Goal: Task Accomplishment & Management: Manage account settings

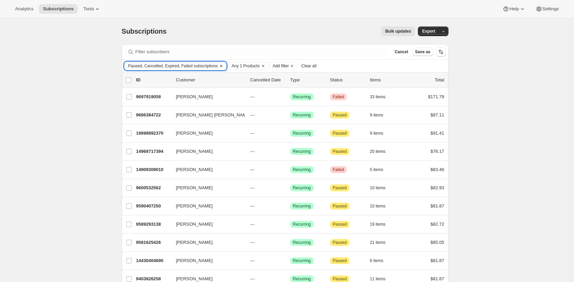
drag, startPoint x: 0, startPoint y: 0, endPoint x: 156, endPoint y: 66, distance: 169.5
click at [156, 66] on span "Paused, Cancelled, Expired, Failed subscriptions" at bounding box center [173, 65] width 90 height 5
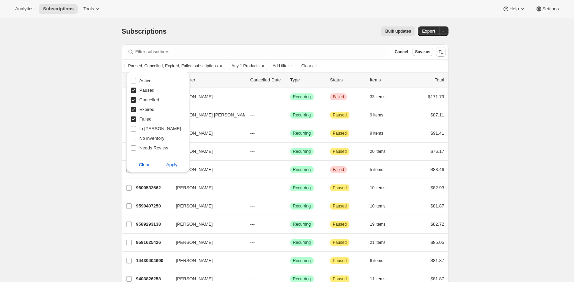
click at [145, 96] on label "Cancelled" at bounding box center [144, 100] width 29 height 10
click at [136, 97] on input "Cancelled" at bounding box center [133, 99] width 5 height 5
checkbox input "false"
click at [145, 108] on span "Expired" at bounding box center [146, 109] width 15 height 5
click at [136, 108] on input "Expired" at bounding box center [133, 109] width 5 height 5
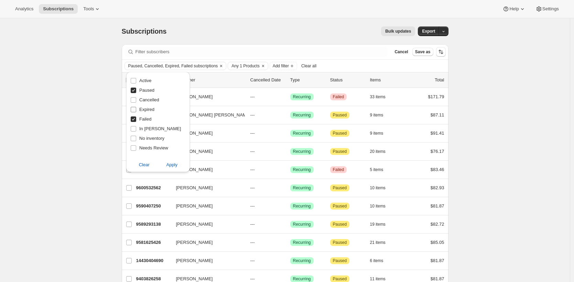
checkbox input "false"
click at [145, 118] on span "Failed" at bounding box center [145, 119] width 12 height 5
click at [136, 118] on input "Failed" at bounding box center [133, 119] width 5 height 5
checkbox input "false"
click at [169, 164] on span "Apply" at bounding box center [171, 165] width 11 height 7
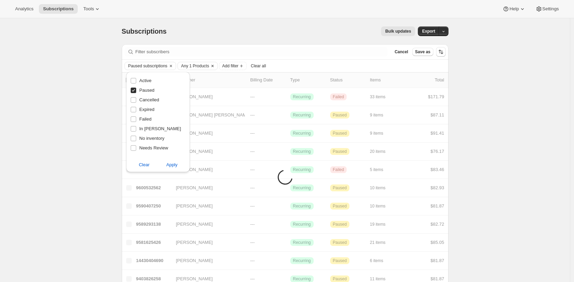
click at [208, 67] on span "Any 1 Products" at bounding box center [195, 65] width 28 height 5
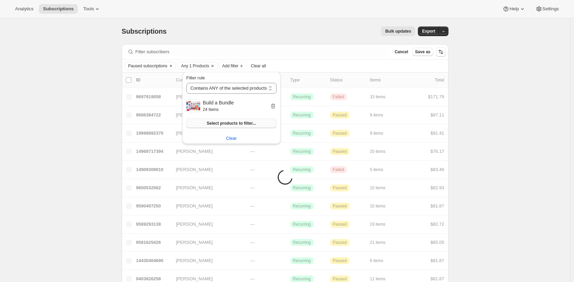
click at [220, 124] on span "Select products to filter..." at bounding box center [231, 123] width 49 height 5
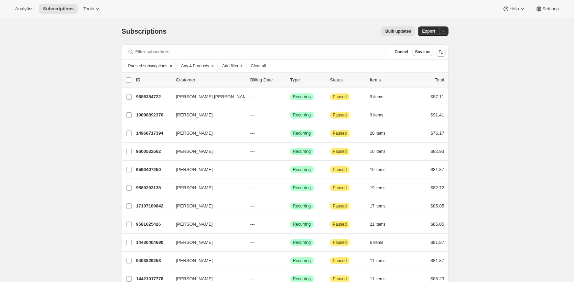
click at [200, 66] on span "Any 4 Products" at bounding box center [195, 65] width 28 height 5
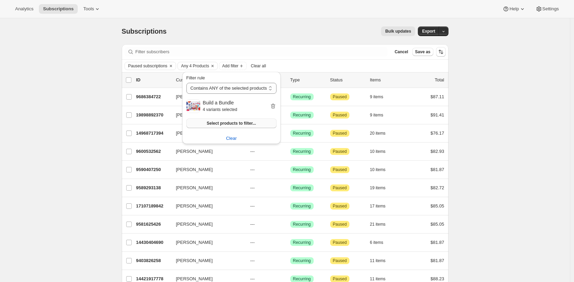
click at [229, 124] on span "Select products to filter..." at bounding box center [231, 123] width 49 height 5
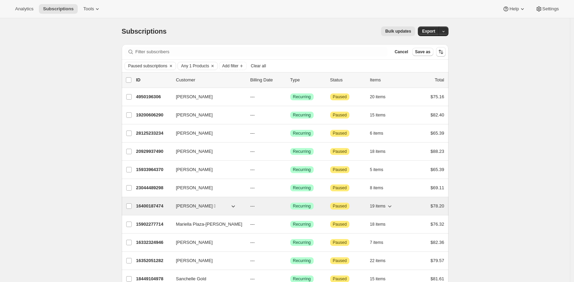
click at [146, 204] on p "16400187474" at bounding box center [153, 206] width 34 height 7
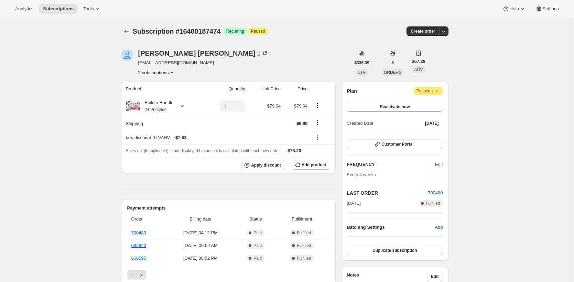
click at [150, 100] on div "Build a Bundle 24 Pouches" at bounding box center [157, 106] width 34 height 14
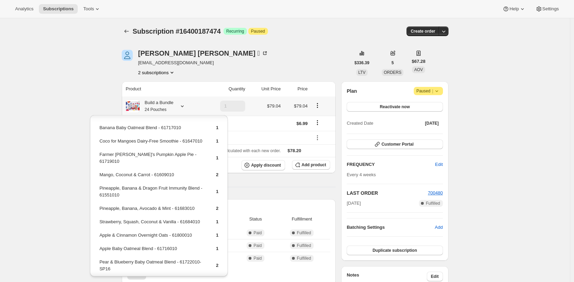
scroll to position [179, 0]
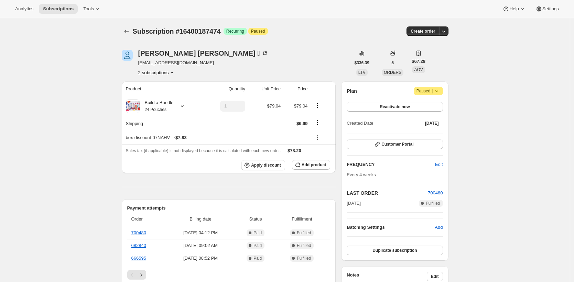
click at [124, 31] on button "Subscriptions" at bounding box center [127, 31] width 10 height 10
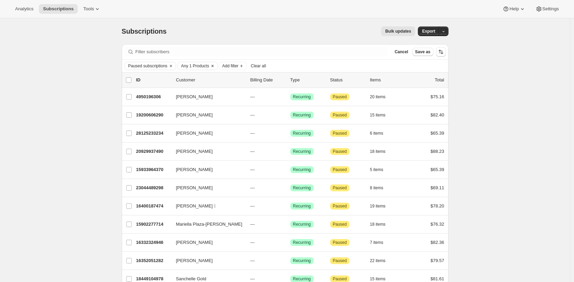
click at [204, 66] on span "Any 1 Products" at bounding box center [195, 65] width 28 height 5
click at [215, 66] on icon "Clear" at bounding box center [212, 65] width 5 height 5
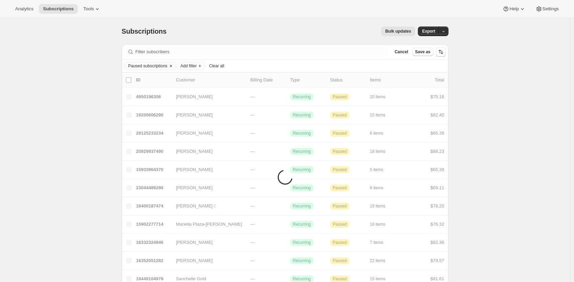
click at [174, 64] on icon "Clear" at bounding box center [170, 65] width 5 height 5
click at [144, 64] on span "Add filter" at bounding box center [135, 65] width 16 height 5
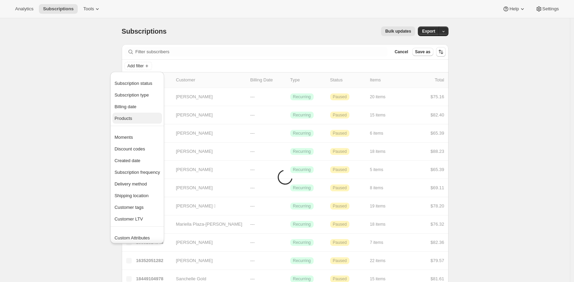
click at [144, 115] on span "Products" at bounding box center [136, 118] width 45 height 7
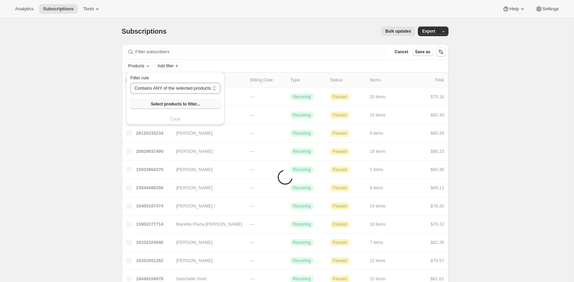
click at [165, 100] on button "Select products to filter..." at bounding box center [175, 104] width 90 height 10
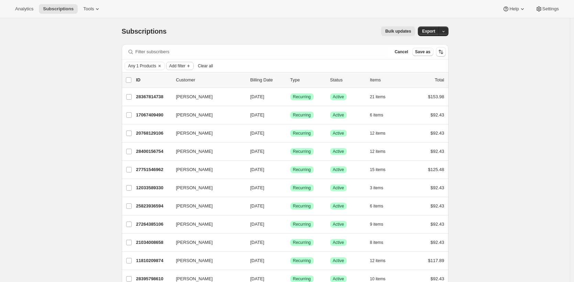
click at [191, 65] on icon "Add filter" at bounding box center [188, 65] width 5 height 5
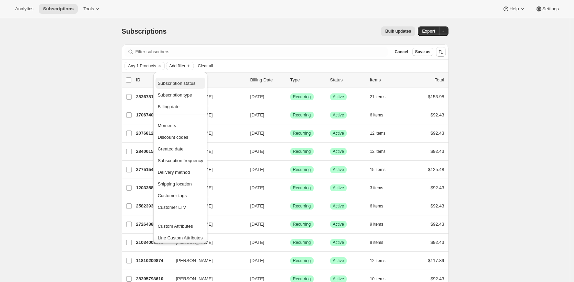
click at [190, 84] on span "Subscription status" at bounding box center [176, 83] width 38 height 5
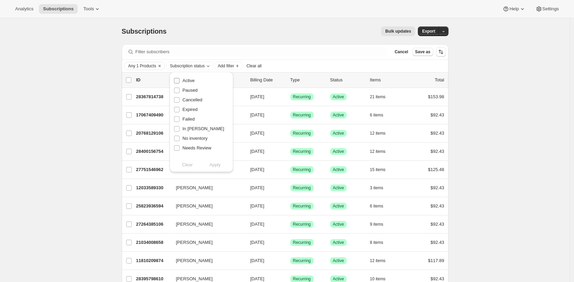
click at [189, 81] on span "Active" at bounding box center [188, 80] width 12 height 5
click at [179, 81] on input "Active" at bounding box center [176, 80] width 5 height 5
checkbox input "true"
click at [214, 164] on span "Apply" at bounding box center [214, 165] width 11 height 7
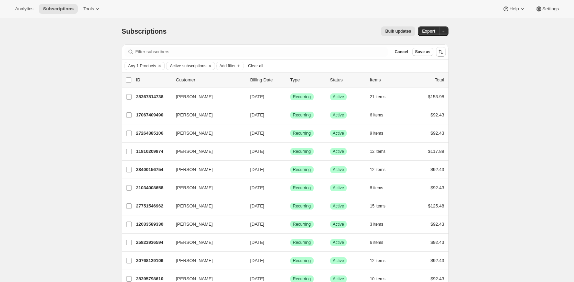
click at [145, 63] on span "Any 1 Products" at bounding box center [142, 65] width 28 height 5
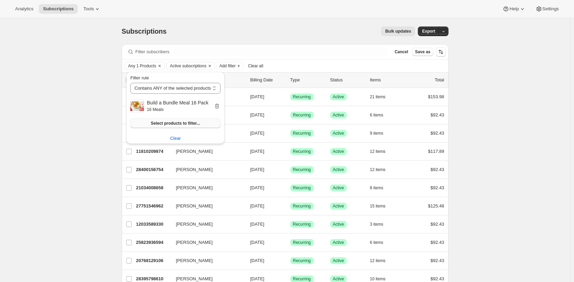
click at [162, 123] on span "Select products to filter..." at bounding box center [175, 123] width 49 height 5
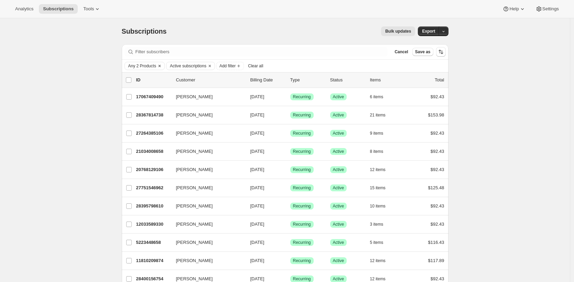
click at [148, 66] on span "Any 2 Products" at bounding box center [142, 65] width 28 height 5
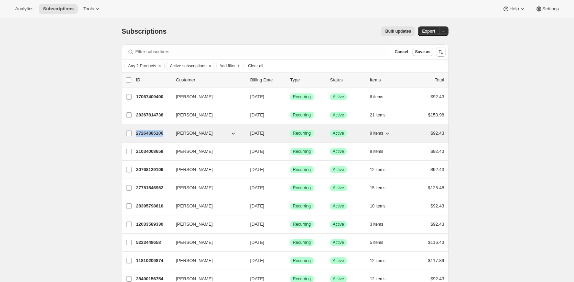
copy p "27264385106"
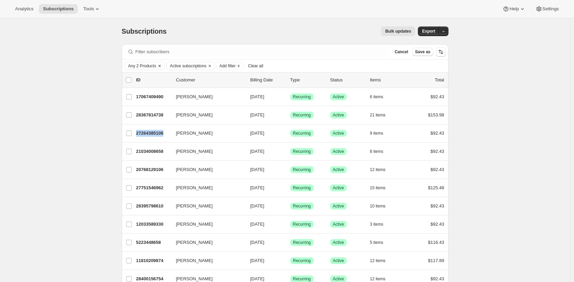
click at [146, 66] on span "Any 2 Products" at bounding box center [142, 65] width 28 height 5
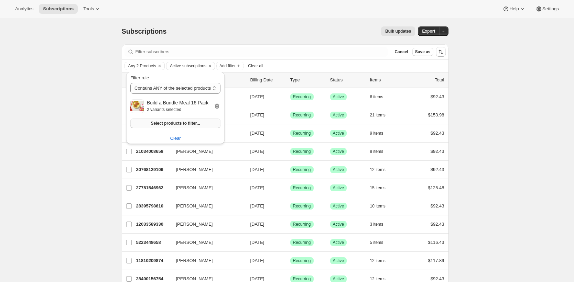
click at [170, 124] on span "Select products to filter..." at bounding box center [175, 123] width 49 height 5
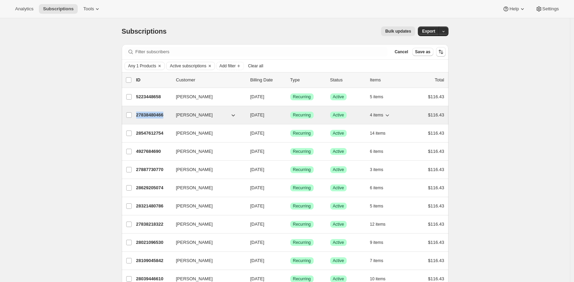
copy p "27838480466"
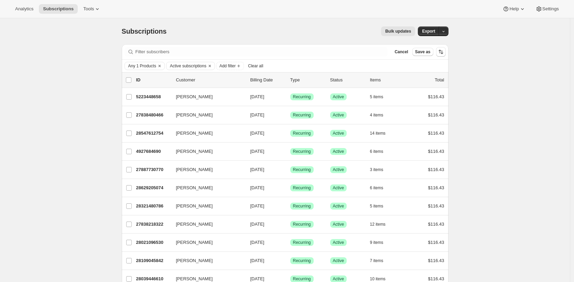
click at [276, 30] on div "Bulk updates" at bounding box center [295, 31] width 240 height 10
click at [147, 67] on span "Any 1 Products" at bounding box center [142, 65] width 28 height 5
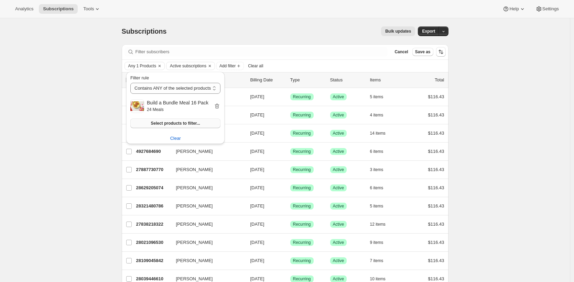
click at [164, 124] on span "Select products to filter..." at bounding box center [175, 123] width 49 height 5
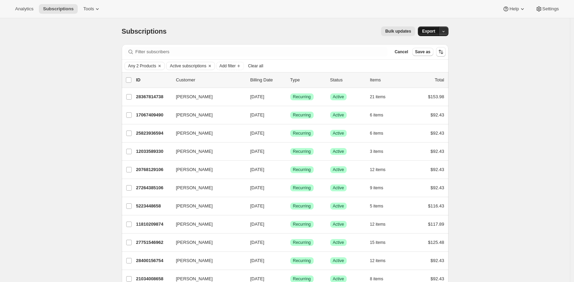
click at [432, 30] on span "Export" at bounding box center [428, 31] width 13 height 5
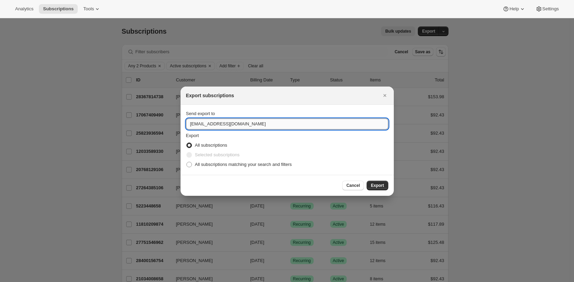
click at [332, 128] on input "care@uponafarm.com" at bounding box center [287, 124] width 202 height 11
type input "brian@awtomic.com"
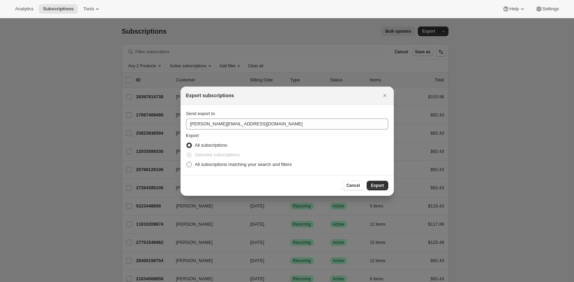
click at [280, 166] on span "All subscriptions matching your search and filters" at bounding box center [243, 164] width 97 height 5
click at [187, 162] on input "All subscriptions matching your search and filters" at bounding box center [186, 162] width 0 height 0
radio input "true"
click at [376, 187] on span "Export" at bounding box center [376, 185] width 13 height 5
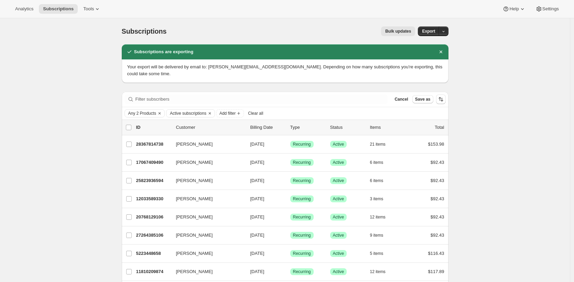
click at [150, 111] on span "Any 2 Products" at bounding box center [142, 113] width 28 height 5
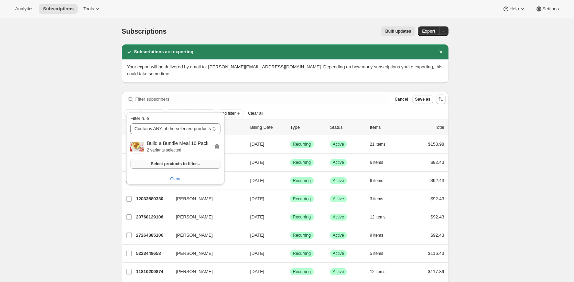
click at [199, 163] on span "Select products to filter..." at bounding box center [175, 163] width 49 height 5
click at [163, 110] on button "Clear" at bounding box center [159, 114] width 7 height 8
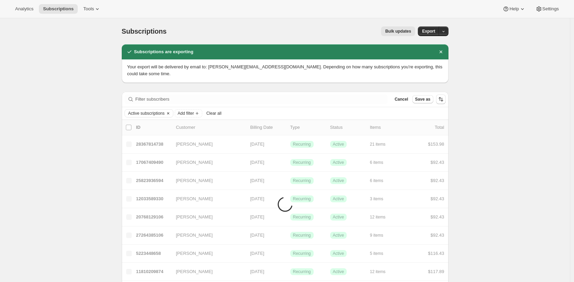
click at [146, 111] on span "Active subscriptions" at bounding box center [146, 113] width 36 height 5
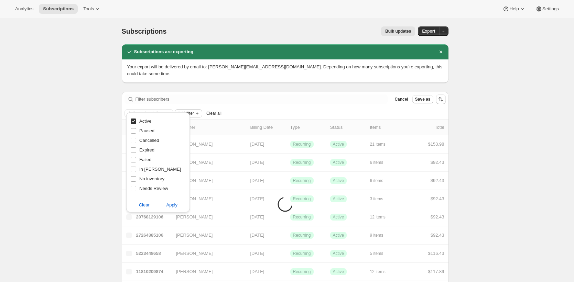
click at [193, 111] on span "Add filter" at bounding box center [186, 113] width 16 height 5
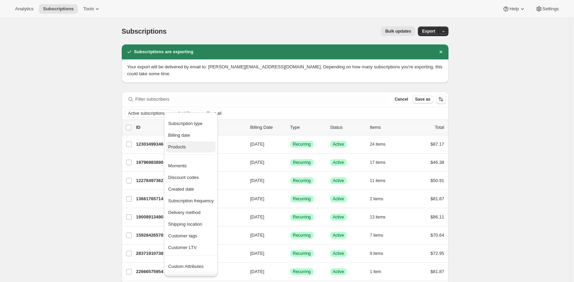
click at [189, 146] on span "Products" at bounding box center [190, 147] width 45 height 7
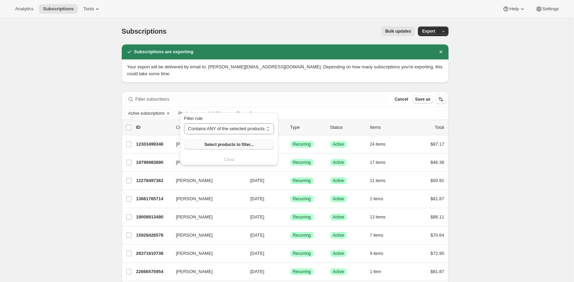
click at [211, 146] on span "Select products to filter..." at bounding box center [228, 144] width 49 height 5
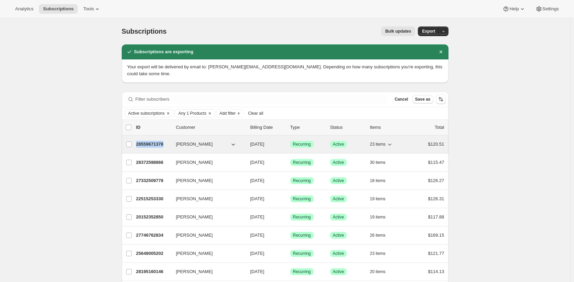
copy p "28559671378"
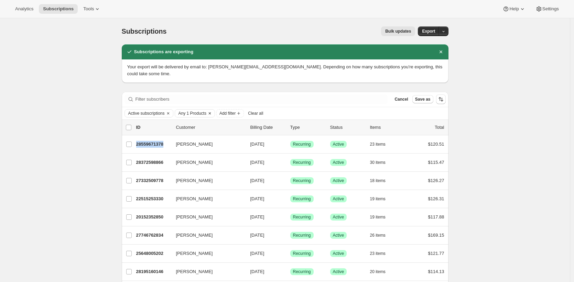
click at [191, 111] on span "Any 1 Products" at bounding box center [192, 113] width 28 height 5
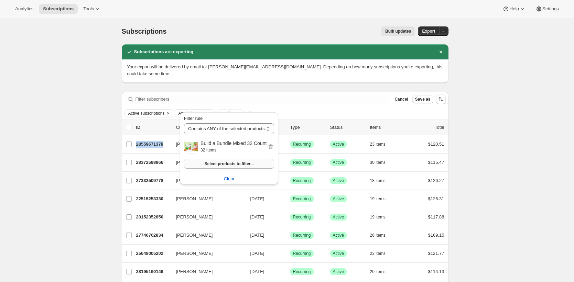
click at [222, 163] on span "Select products to filter..." at bounding box center [228, 163] width 49 height 5
copy p "28383674450"
click at [306, 19] on div "Subscriptions. This page is ready Subscriptions Bulk updates More actions Bulk …" at bounding box center [285, 31] width 326 height 26
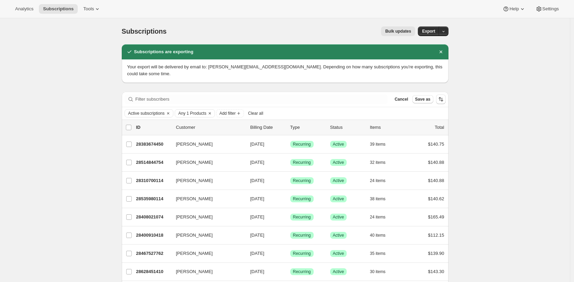
click at [262, 17] on div "Analytics Subscriptions Tools Help Settings" at bounding box center [287, 9] width 574 height 18
click at [149, 111] on span "Active subscriptions" at bounding box center [146, 113] width 36 height 5
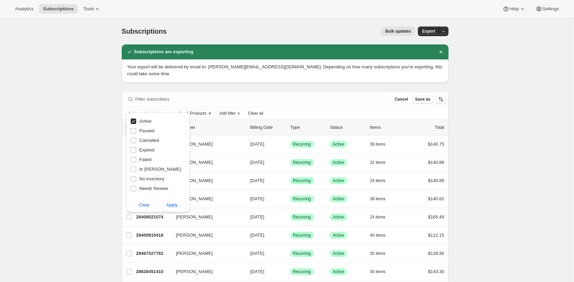
click at [185, 111] on span "Any 1 Products" at bounding box center [192, 113] width 28 height 5
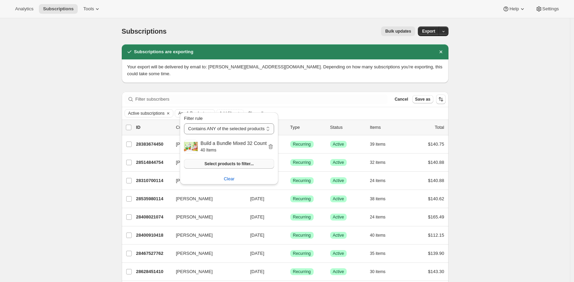
click at [231, 163] on span "Select products to filter..." at bounding box center [228, 163] width 49 height 5
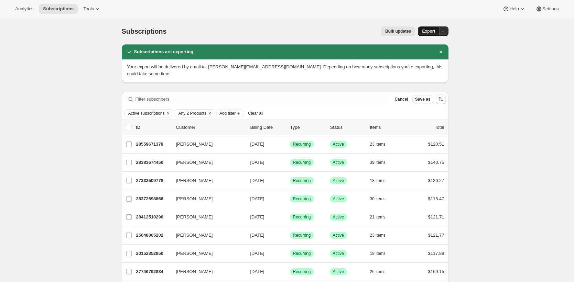
click at [430, 32] on span "Export" at bounding box center [428, 31] width 13 height 5
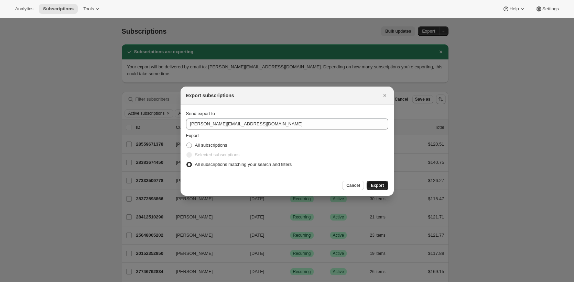
click at [381, 186] on span "Export" at bounding box center [376, 185] width 13 height 5
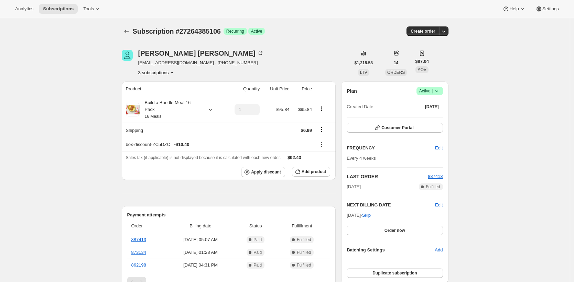
click at [302, 38] on div "Subscription #27264385106. This page is ready Subscription #27264385106 Success…" at bounding box center [285, 31] width 326 height 26
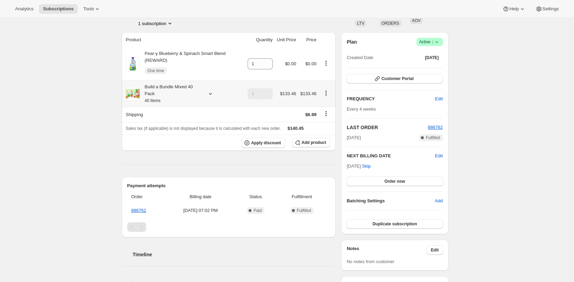
scroll to position [54, 0]
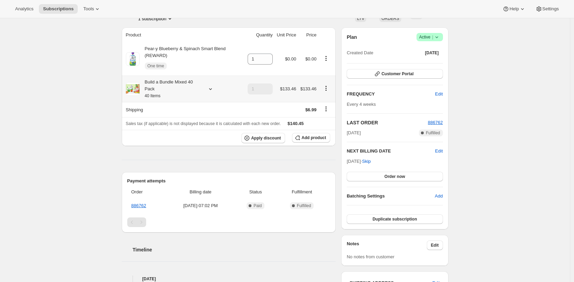
click at [179, 87] on div "Build a Bundle Mixed 40 Pack 40 Items" at bounding box center [171, 89] width 62 height 21
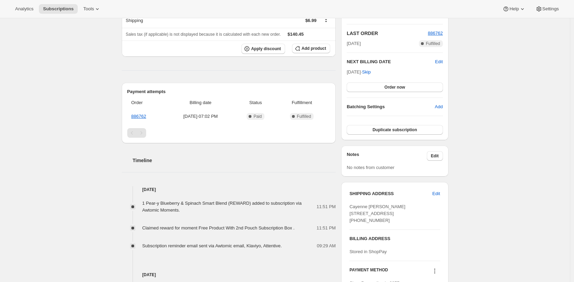
scroll to position [0, 0]
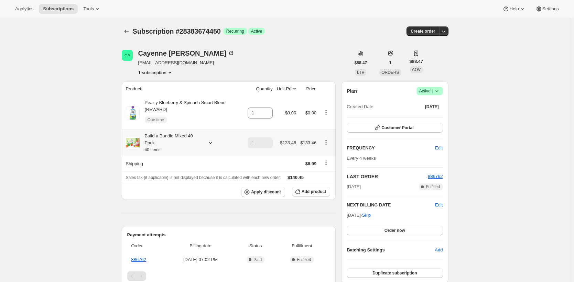
click at [175, 140] on div "Build a Bundle Mixed 40 Pack 40 Items" at bounding box center [171, 143] width 62 height 21
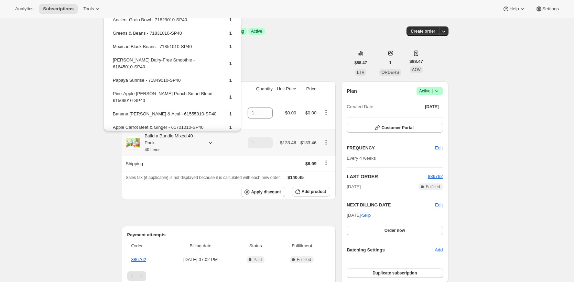
scroll to position [538, 0]
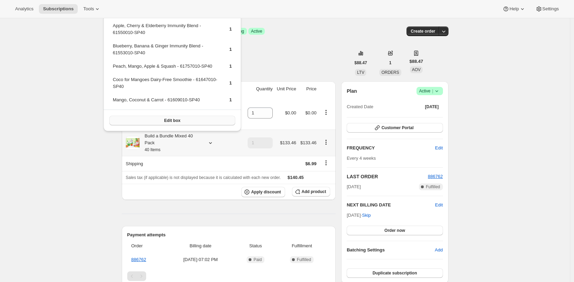
click at [187, 123] on button "Edit box" at bounding box center [172, 121] width 126 height 10
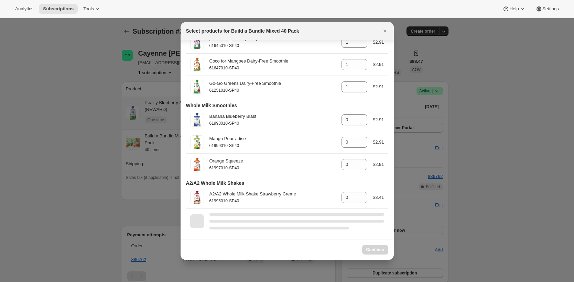
scroll to position [1587, 0]
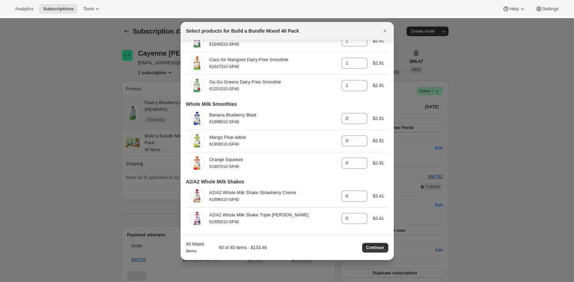
click at [384, 31] on icon "Close" at bounding box center [384, 31] width 3 height 3
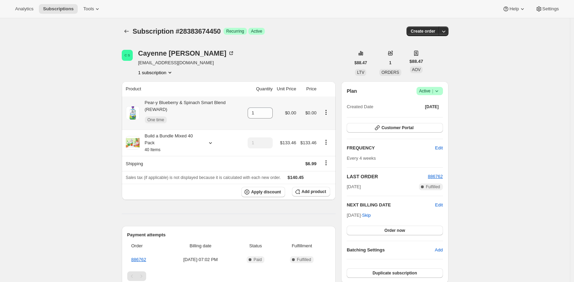
click at [347, 38] on div "Subscription #28383674450. This page is ready Subscription #28383674450 Success…" at bounding box center [285, 31] width 326 height 26
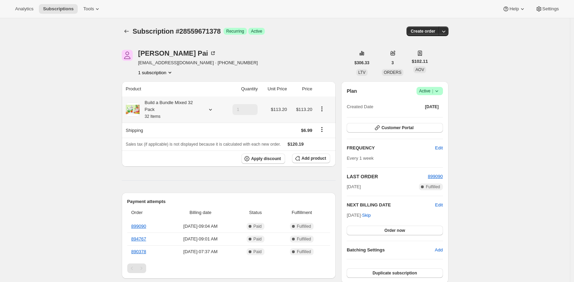
click at [169, 108] on div "Build a Bundle Mixed 32 Pack 32 Items" at bounding box center [171, 109] width 62 height 21
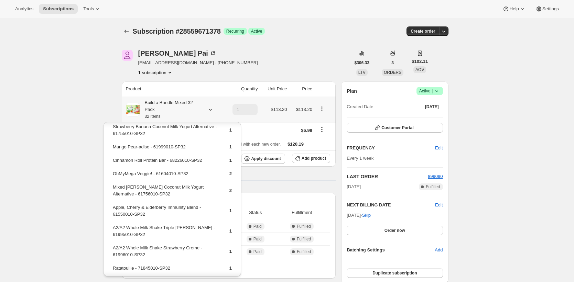
scroll to position [239, 0]
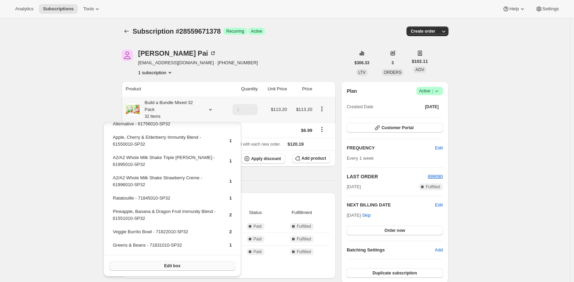
click at [165, 266] on span "Edit box" at bounding box center [172, 265] width 16 height 5
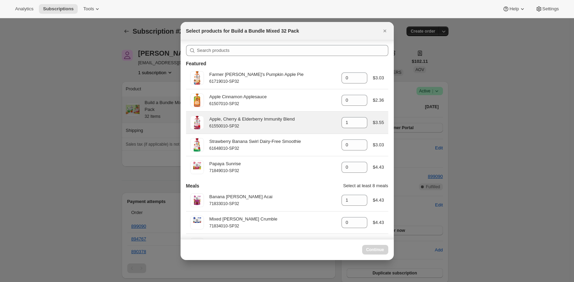
scroll to position [1, 0]
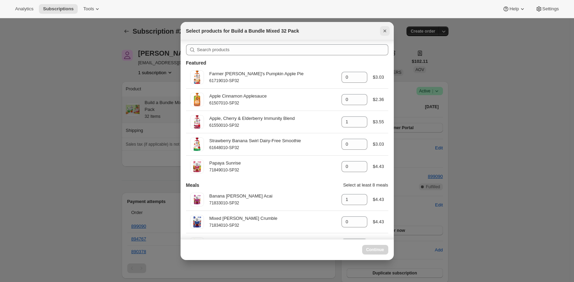
click at [384, 31] on icon "Close" at bounding box center [384, 31] width 3 height 3
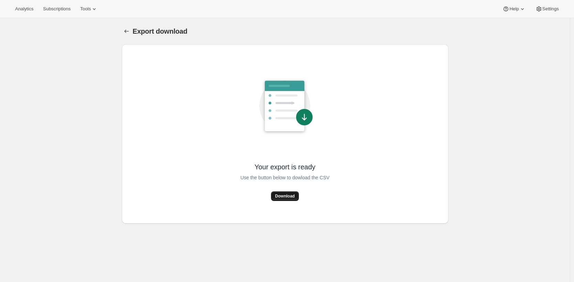
click at [292, 196] on span "Download" at bounding box center [285, 195] width 20 height 5
click at [289, 196] on span "Download" at bounding box center [285, 195] width 20 height 5
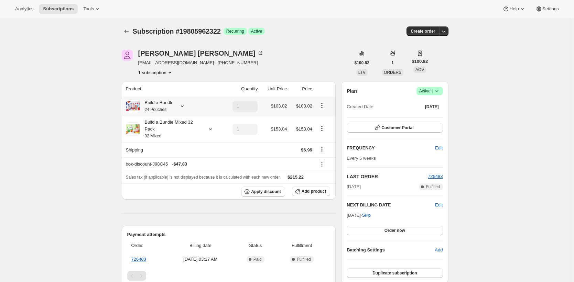
click at [162, 106] on div "Build a Bundle 24 Pouches" at bounding box center [157, 106] width 34 height 14
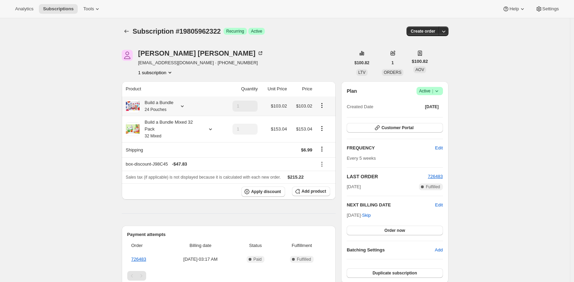
click at [152, 108] on small "24 Pouches" at bounding box center [156, 109] width 22 height 5
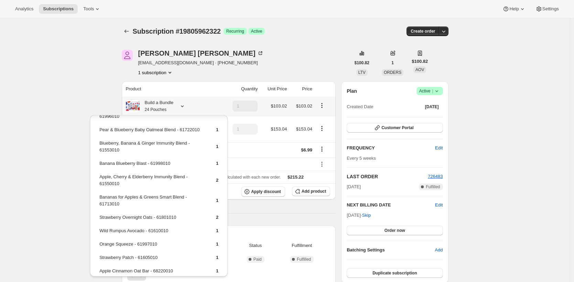
scroll to position [206, 0]
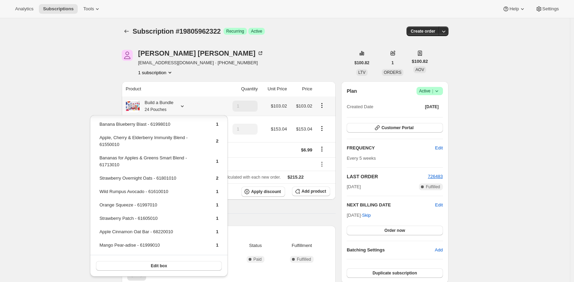
click at [90, 125] on div "Pine-Apple Berry Punch Smart Blend - 61506010 1 Apple & Cinnamon Overnight Oats…" at bounding box center [158, 93] width 137 height 367
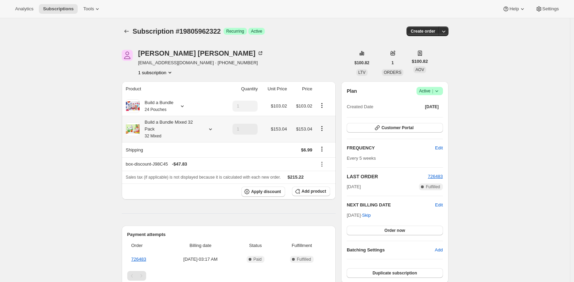
click at [159, 140] on th "Build a Bundle Mixed 32 Pack 32 Mixed" at bounding box center [173, 129] width 102 height 26
click at [164, 132] on div "Build a Bundle Mixed 32 Pack 32 Mixed" at bounding box center [171, 129] width 62 height 21
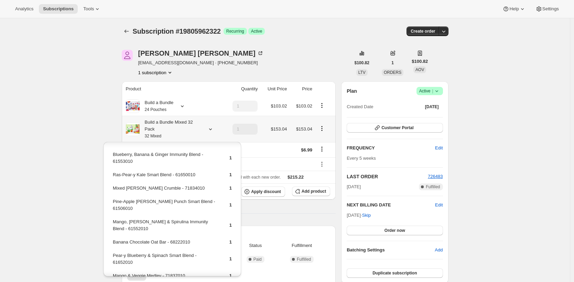
scroll to position [320, 0]
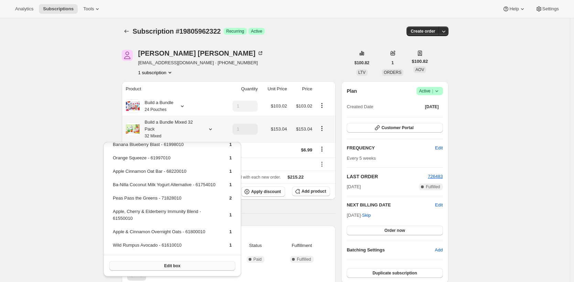
click at [200, 265] on button "Edit box" at bounding box center [172, 266] width 126 height 10
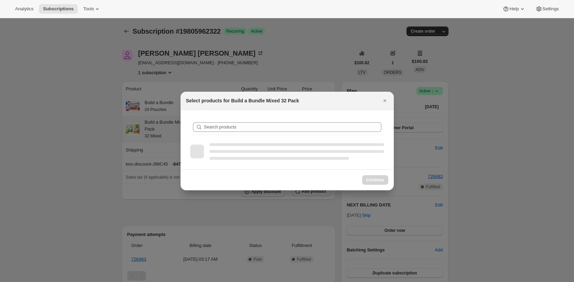
click at [126, 178] on div at bounding box center [287, 141] width 574 height 282
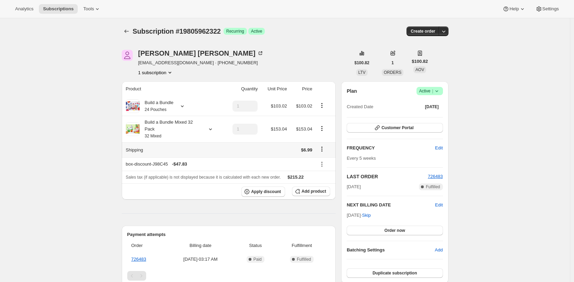
click at [160, 142] on th "Build a Bundle Mixed 32 Pack 32 Mixed" at bounding box center [173, 129] width 102 height 26
click at [160, 134] on small "32 Mixed" at bounding box center [153, 136] width 17 height 5
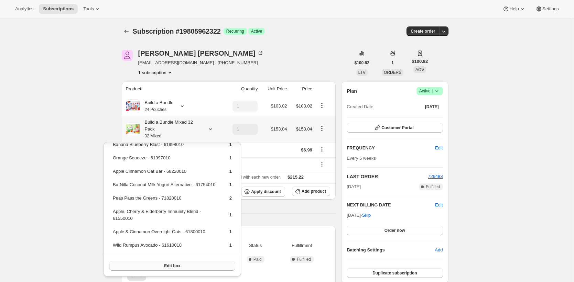
click at [179, 266] on button "Edit box" at bounding box center [172, 266] width 126 height 10
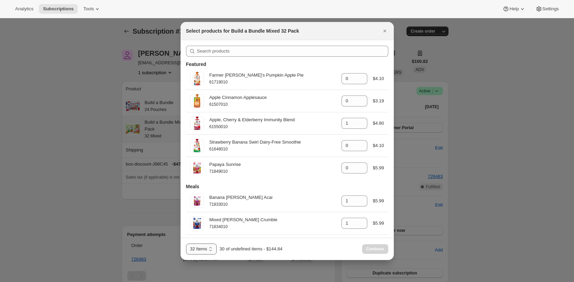
click at [214, 249] on select "32 Items 40 Items" at bounding box center [201, 249] width 31 height 11
click at [186, 244] on select "32 Items 40 Items" at bounding box center [201, 249] width 31 height 11
click at [214, 249] on select "32 Items 40 Items" at bounding box center [201, 249] width 31 height 11
click at [186, 244] on select "32 Items 40 Items" at bounding box center [201, 249] width 31 height 11
click at [211, 248] on select "32 Items 40 Items" at bounding box center [201, 249] width 31 height 11
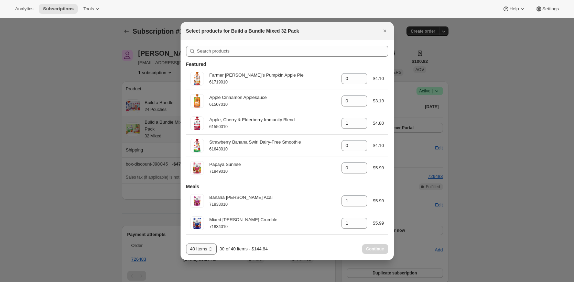
select select "gid://shopify/ProductVariant/41182055432274"
click at [186, 244] on select "32 Items 40 Items" at bounding box center [201, 249] width 31 height 11
click at [369, 249] on div "Continue" at bounding box center [375, 249] width 26 height 10
click at [386, 33] on icon "Close" at bounding box center [384, 30] width 7 height 7
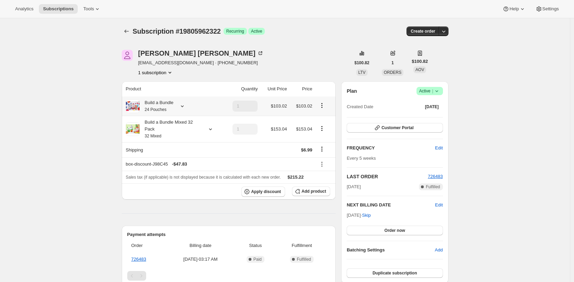
click at [165, 103] on div "Build a Bundle 24 Pouches" at bounding box center [157, 106] width 34 height 14
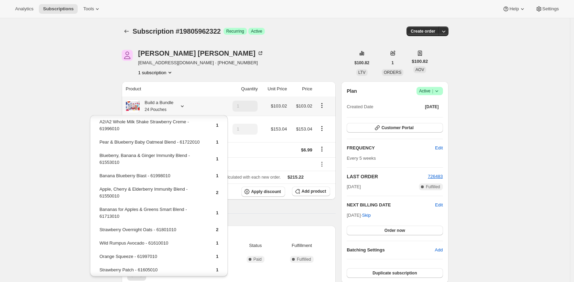
scroll to position [206, 0]
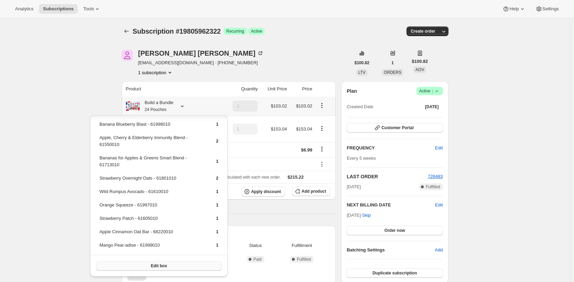
click at [173, 267] on button "Edit box" at bounding box center [159, 266] width 126 height 10
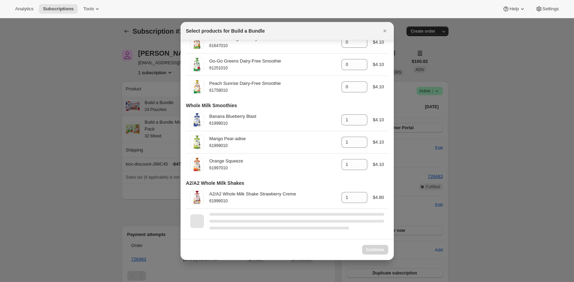
scroll to position [1210, 0]
select select "gid://shopify/ProductVariant/42094505427026"
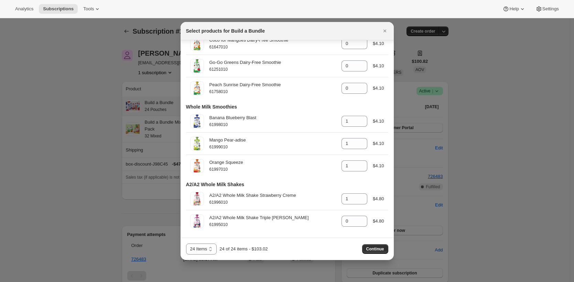
scroll to position [1209, 0]
click at [386, 30] on icon "Close" at bounding box center [384, 30] width 7 height 7
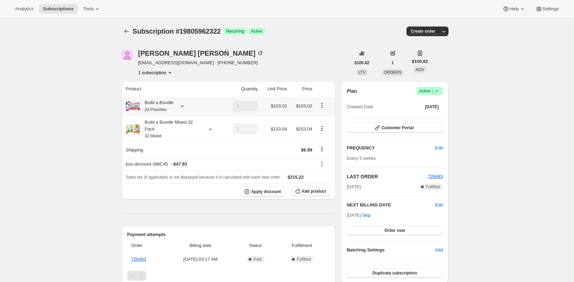
click at [365, 42] on div "Subscription #19805962322. This page is ready Subscription #19805962322 Success…" at bounding box center [285, 31] width 326 height 26
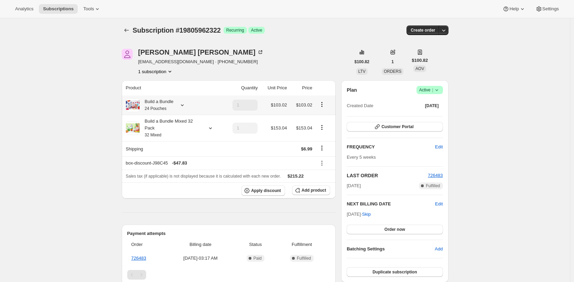
scroll to position [1, 0]
click at [185, 129] on div "Build a Bundle Mixed 32 Pack 32 Mixed" at bounding box center [171, 128] width 62 height 21
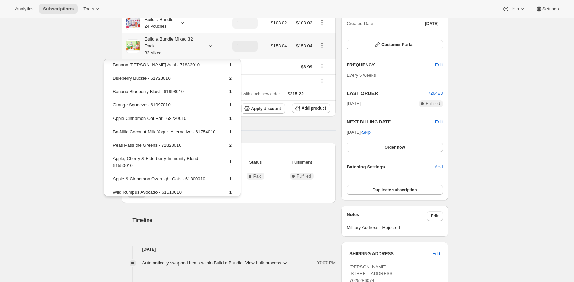
scroll to position [108, 0]
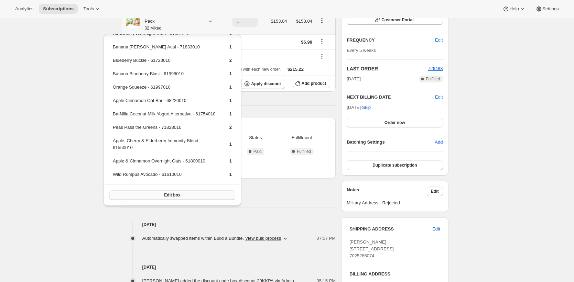
click at [193, 195] on button "Edit box" at bounding box center [172, 195] width 126 height 10
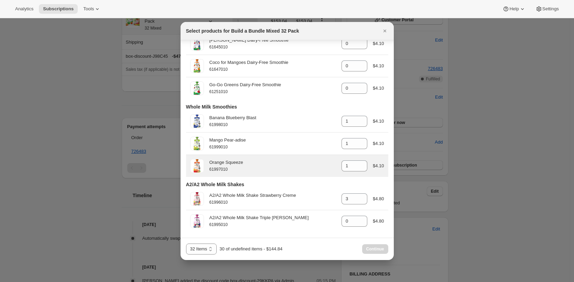
scroll to position [1584, 0]
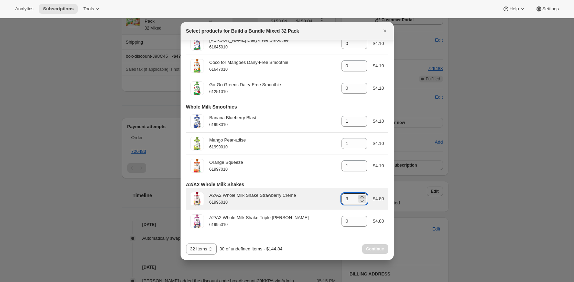
click at [359, 196] on icon ":ran:" at bounding box center [361, 196] width 7 height 7
type input "4"
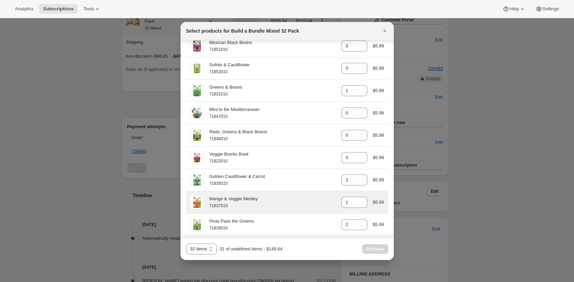
scroll to position [280, 0]
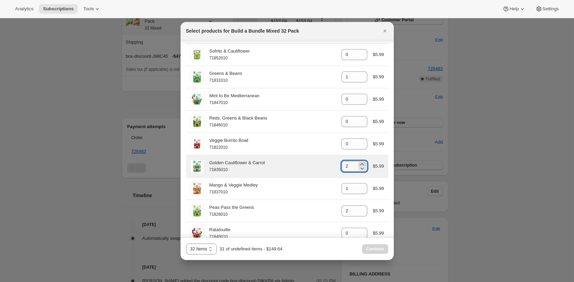
click at [360, 165] on icon ":ran:" at bounding box center [361, 164] width 3 height 2
type input "3"
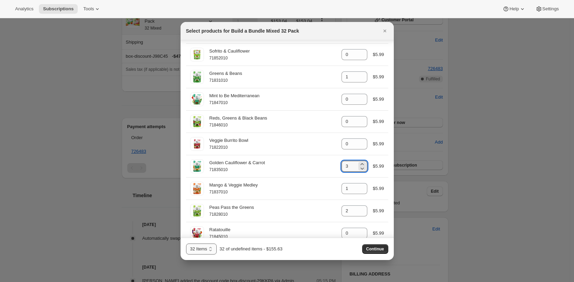
click at [212, 248] on select "32 Items 40 Items" at bounding box center [201, 249] width 31 height 11
click at [186, 244] on select "32 Items 40 Items" at bounding box center [201, 249] width 31 height 11
click at [209, 251] on select "32 Items 40 Items" at bounding box center [201, 249] width 31 height 11
select select "gid://shopify/ProductVariant/41182055432274"
click at [186, 244] on select "32 Items 40 Items" at bounding box center [201, 249] width 31 height 11
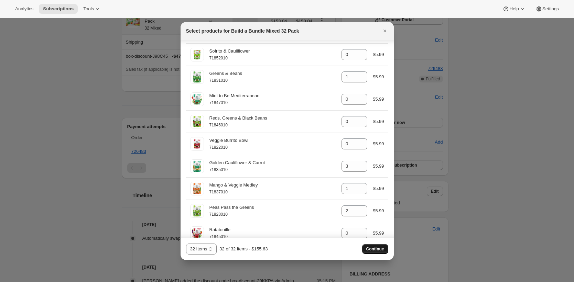
click at [373, 247] on span "Continue" at bounding box center [375, 248] width 18 height 5
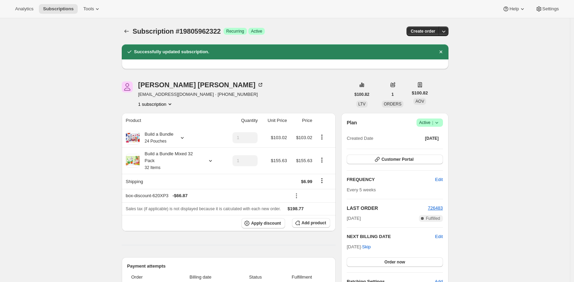
scroll to position [29, 0]
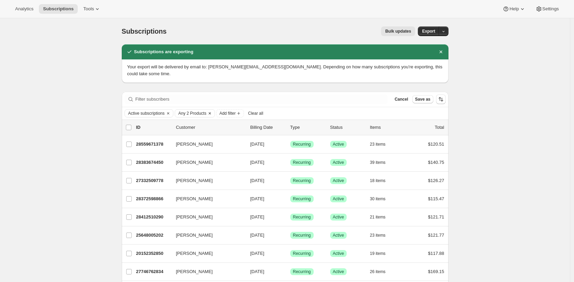
click at [212, 111] on icon "Clear" at bounding box center [209, 113] width 5 height 5
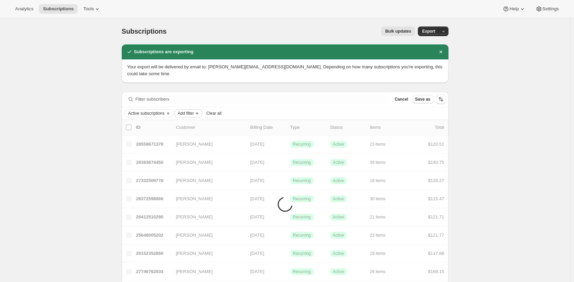
click at [189, 111] on span "Add filter" at bounding box center [186, 113] width 16 height 5
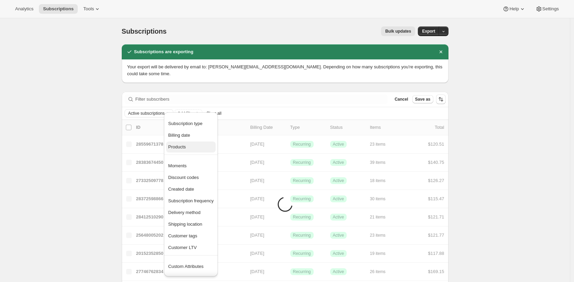
click at [200, 144] on span "Products" at bounding box center [190, 147] width 45 height 7
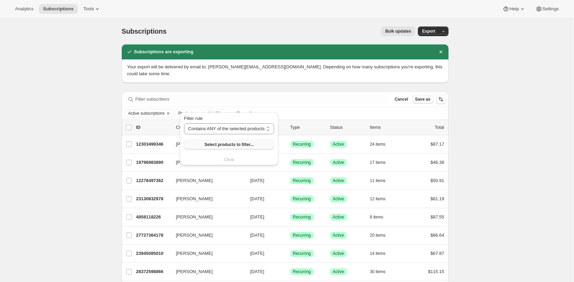
click at [211, 145] on span "Select products to filter..." at bounding box center [228, 144] width 49 height 5
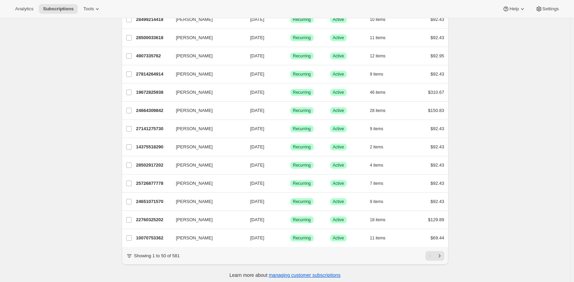
scroll to position [800, 0]
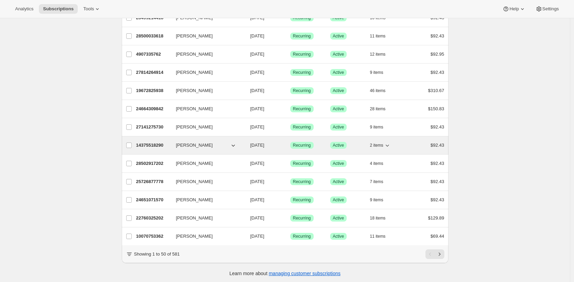
click at [155, 142] on p "14375518290" at bounding box center [153, 145] width 34 height 7
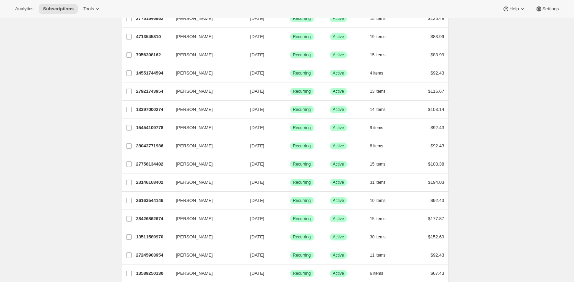
scroll to position [0, 0]
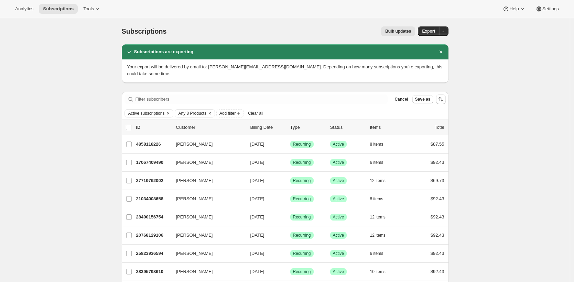
click at [133, 111] on span "Active subscriptions" at bounding box center [146, 113] width 36 height 5
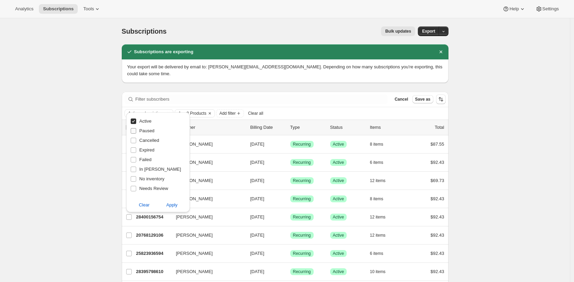
click at [137, 127] on label "Paused" at bounding box center [142, 131] width 24 height 10
click at [136, 128] on input "Paused" at bounding box center [133, 130] width 5 height 5
click at [145, 131] on span "Paused" at bounding box center [146, 130] width 15 height 5
click at [136, 131] on input "Paused" at bounding box center [133, 130] width 5 height 5
checkbox input "false"
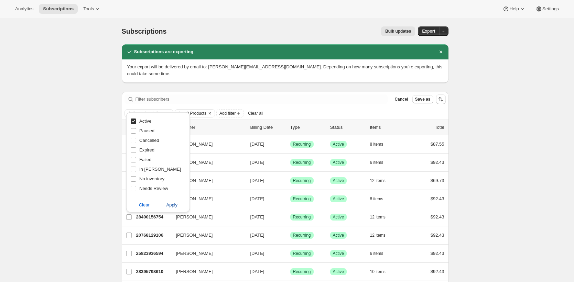
click at [169, 204] on span "Apply" at bounding box center [171, 205] width 11 height 7
click at [171, 206] on span "Apply" at bounding box center [171, 205] width 11 height 7
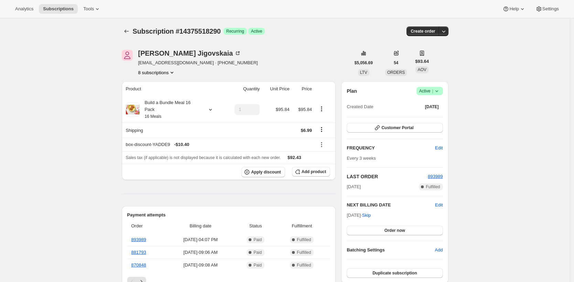
click at [193, 30] on span "Subscription #14375518290" at bounding box center [177, 31] width 88 height 8
copy span "14375518290"
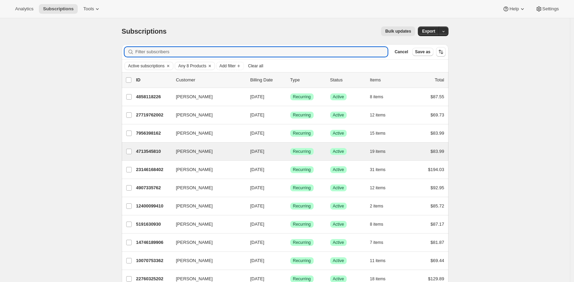
scroll to position [760, 0]
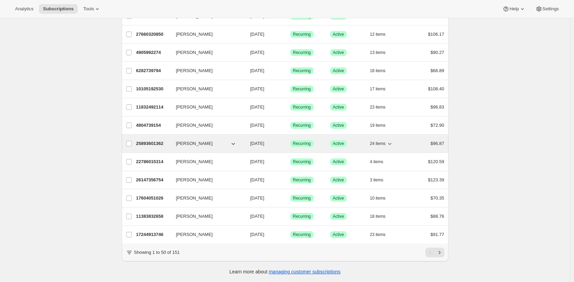
click at [150, 140] on p "25893601362" at bounding box center [153, 143] width 34 height 7
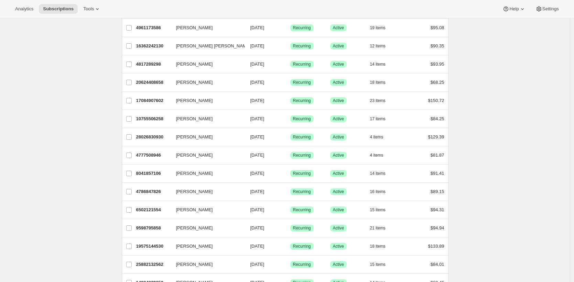
scroll to position [0, 0]
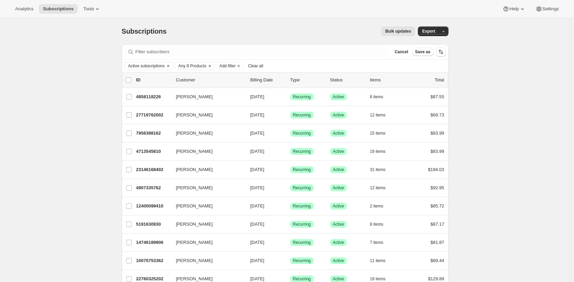
click at [425, 32] on span "Export" at bounding box center [428, 31] width 13 height 5
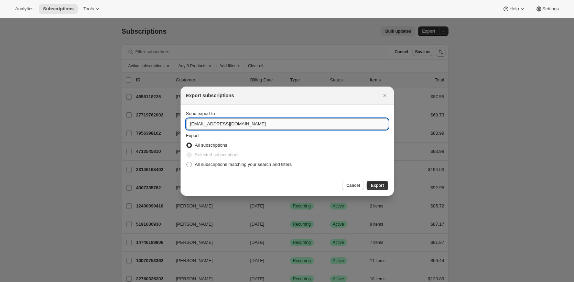
click at [326, 123] on input "care@uponafarm.com" at bounding box center [287, 124] width 202 height 11
type input "brian@awtomic.com"
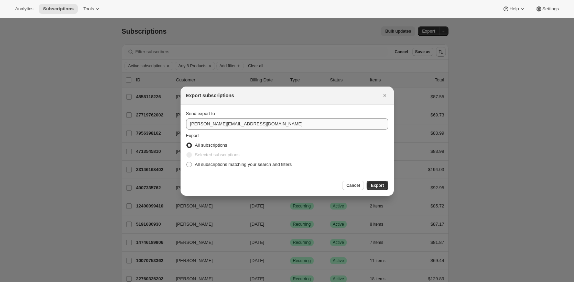
click at [186, 162] on input "All subscriptions matching your search and filters" at bounding box center [186, 162] width 0 height 0
radio input "true"
click at [366, 181] on button "Export" at bounding box center [376, 186] width 21 height 10
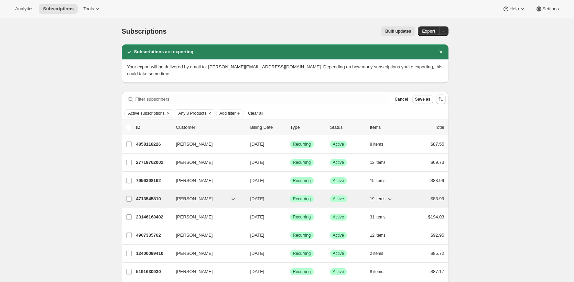
click at [153, 196] on p "4713545810" at bounding box center [153, 199] width 34 height 7
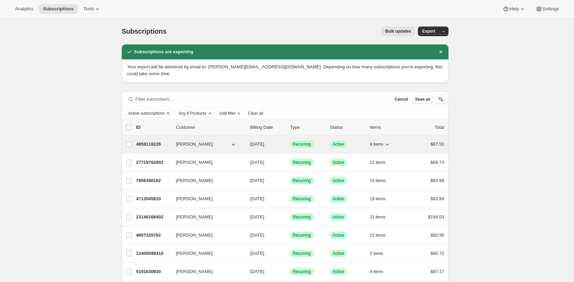
click at [151, 141] on p "4858118226" at bounding box center [153, 144] width 34 height 7
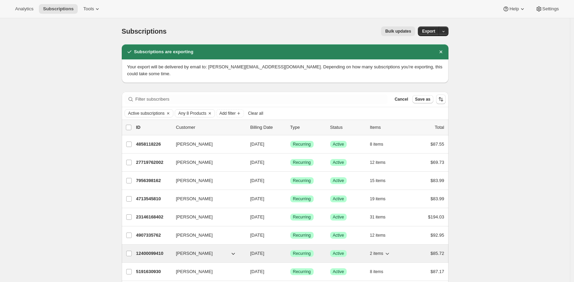
click at [146, 250] on p "12400099410" at bounding box center [153, 253] width 34 height 7
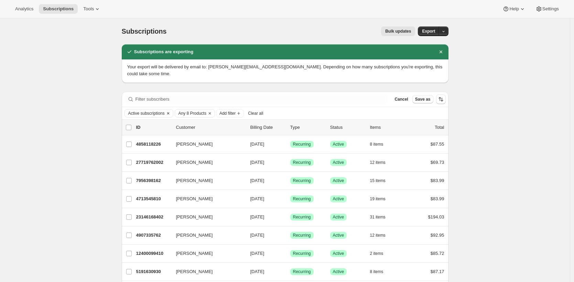
click at [152, 111] on span "Active subscriptions" at bounding box center [146, 113] width 36 height 5
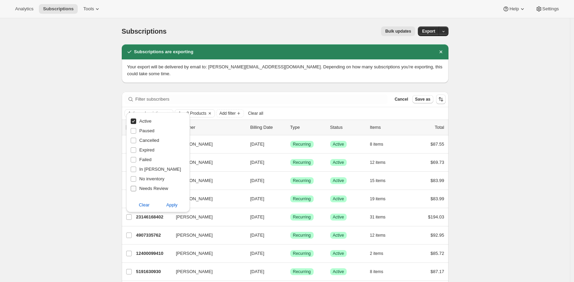
click at [162, 189] on span "Needs Review" at bounding box center [153, 188] width 29 height 5
click at [136, 189] on input "Needs Review" at bounding box center [133, 188] width 5 height 5
checkbox input "true"
click at [171, 206] on span "Apply" at bounding box center [171, 205] width 11 height 7
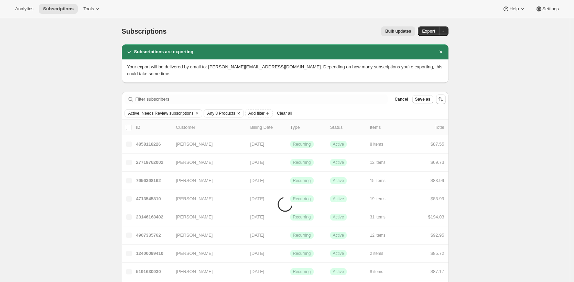
click at [173, 111] on span "Active, Needs Review subscriptions" at bounding box center [160, 113] width 65 height 5
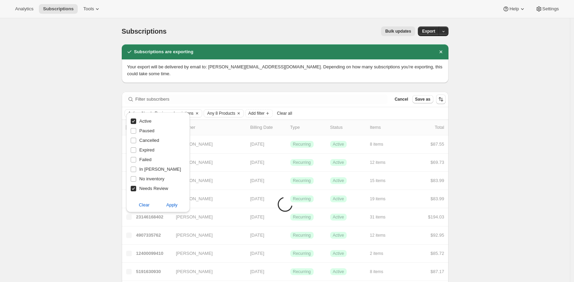
click at [160, 188] on span "Needs Review" at bounding box center [153, 188] width 29 height 5
click at [136, 188] on input "Needs Review" at bounding box center [133, 188] width 5 height 5
checkbox input "false"
click at [173, 206] on span "Apply" at bounding box center [171, 205] width 11 height 7
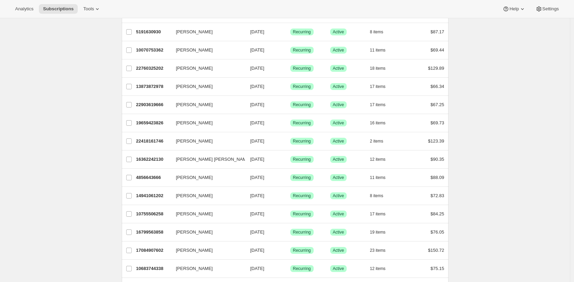
scroll to position [0, 0]
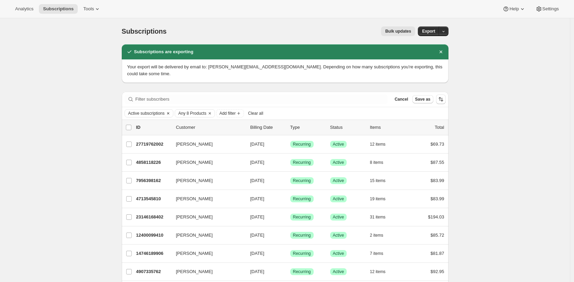
click at [146, 111] on span "Active subscriptions" at bounding box center [146, 113] width 36 height 5
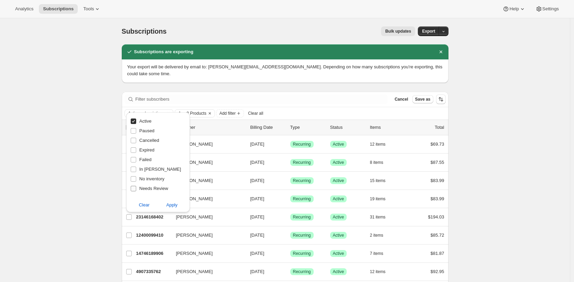
click at [144, 188] on span "Needs Review" at bounding box center [153, 188] width 29 height 5
click at [136, 188] on input "Needs Review" at bounding box center [133, 188] width 5 height 5
click at [166, 202] on span "Apply" at bounding box center [171, 205] width 11 height 7
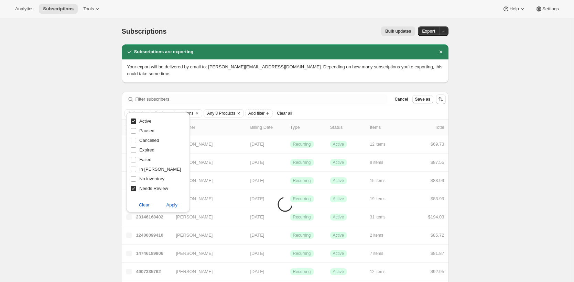
click at [161, 189] on span "Needs Review" at bounding box center [153, 188] width 29 height 5
click at [136, 189] on input "Needs Review" at bounding box center [133, 188] width 5 height 5
checkbox input "false"
click at [170, 205] on span "Apply" at bounding box center [171, 205] width 11 height 7
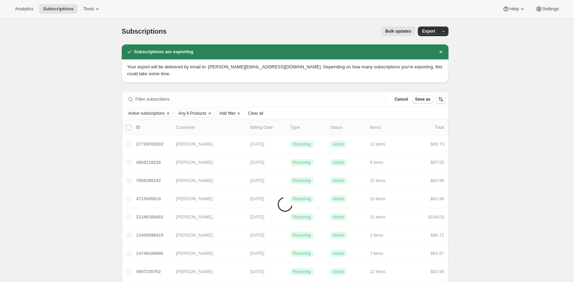
click at [196, 111] on span "Any 8 Products" at bounding box center [192, 113] width 28 height 5
drag, startPoint x: 77, startPoint y: 121, endPoint x: 81, endPoint y: 119, distance: 3.8
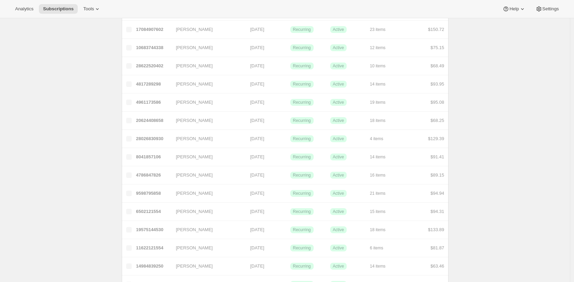
scroll to position [800, 0]
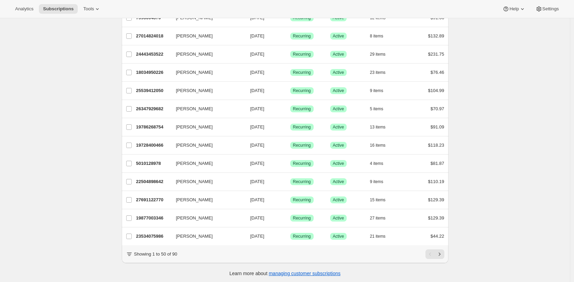
click at [209, 10] on div "Analytics Subscriptions Tools Help Settings" at bounding box center [287, 9] width 574 height 18
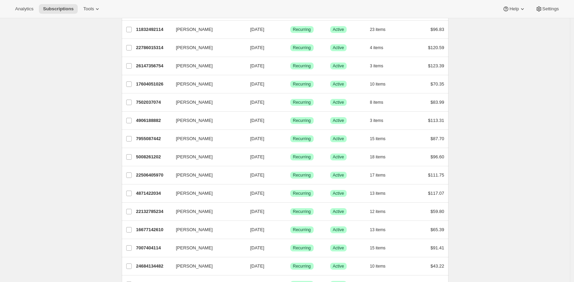
scroll to position [0, 0]
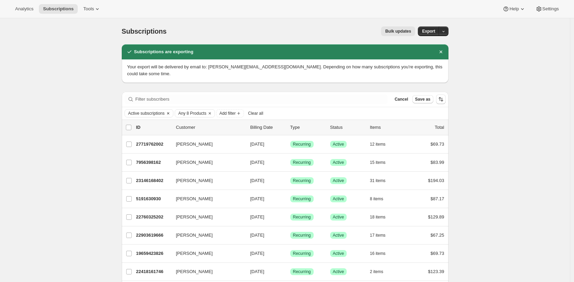
click at [163, 111] on span "Active subscriptions" at bounding box center [146, 113] width 36 height 5
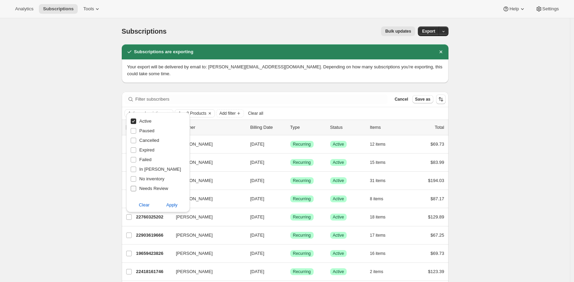
click at [156, 188] on span "Needs Review" at bounding box center [153, 188] width 29 height 5
click at [136, 188] on input "Needs Review" at bounding box center [133, 188] width 5 height 5
checkbox input "true"
click at [170, 206] on span "Apply" at bounding box center [171, 205] width 11 height 7
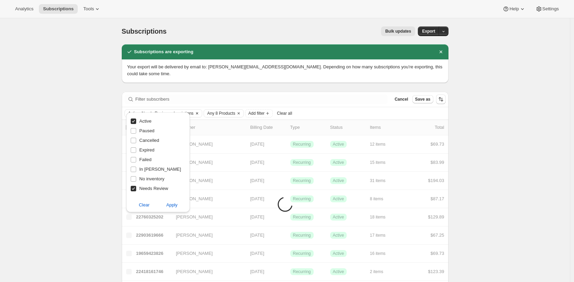
click at [155, 111] on span "Active, Needs Review subscriptions" at bounding box center [160, 113] width 65 height 5
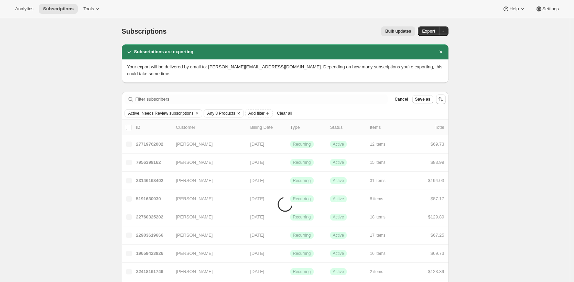
click at [156, 111] on span "Active, Needs Review subscriptions" at bounding box center [160, 113] width 65 height 5
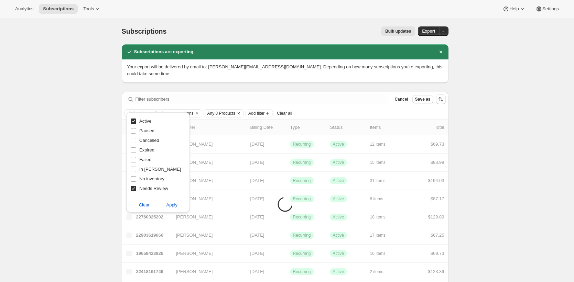
drag, startPoint x: 148, startPoint y: 188, endPoint x: 154, endPoint y: 195, distance: 9.3
click at [148, 188] on span "Needs Review" at bounding box center [153, 188] width 29 height 5
click at [136, 188] on input "Needs Review" at bounding box center [133, 188] width 5 height 5
checkbox input "false"
click at [175, 208] on span "Apply" at bounding box center [171, 205] width 11 height 7
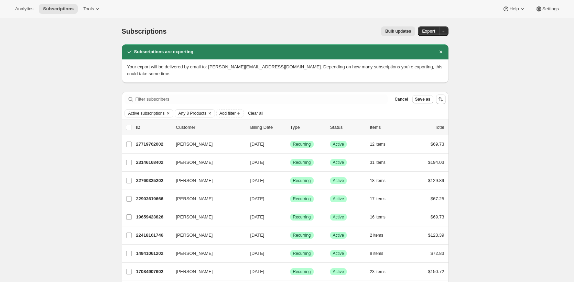
click at [155, 111] on span "Active subscriptions" at bounding box center [146, 113] width 36 height 5
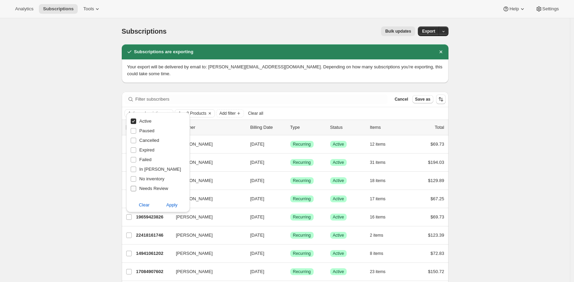
click at [162, 190] on span "Needs Review" at bounding box center [153, 188] width 29 height 5
click at [136, 190] on input "Needs Review" at bounding box center [133, 188] width 5 height 5
checkbox input "true"
click at [173, 206] on span "Apply" at bounding box center [171, 205] width 11 height 7
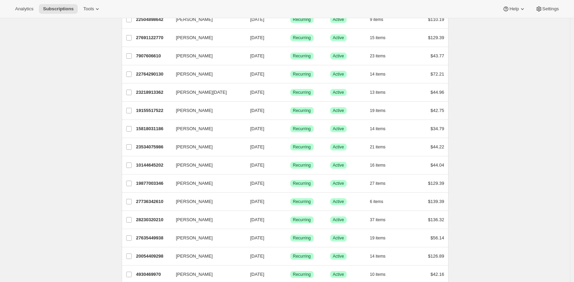
scroll to position [800, 0]
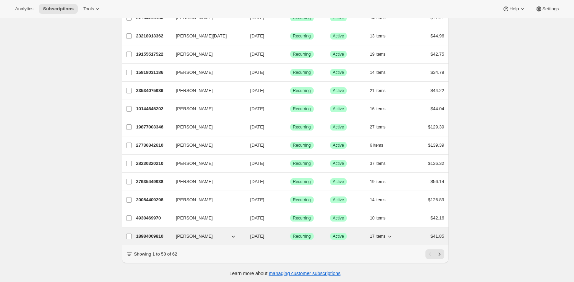
click at [160, 233] on p "18984009810" at bounding box center [153, 236] width 34 height 7
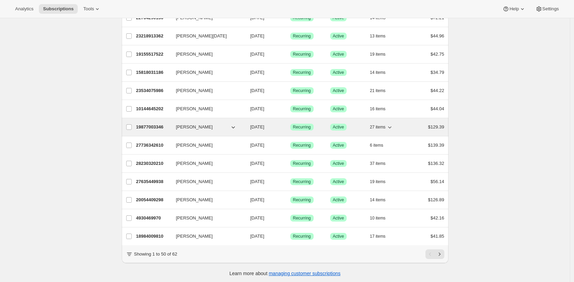
click at [146, 124] on p "19877003346" at bounding box center [153, 127] width 34 height 7
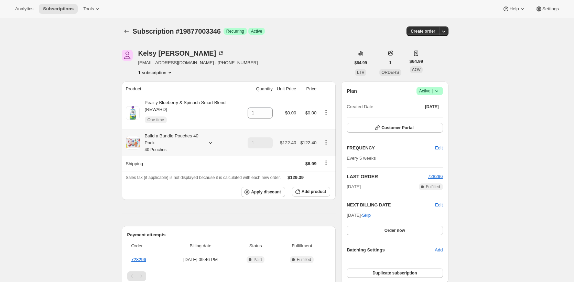
click at [134, 142] on span at bounding box center [133, 143] width 14 height 14
click at [182, 144] on div "Build a Bundle Pouches 40 Pack 40 Pouches" at bounding box center [171, 143] width 62 height 21
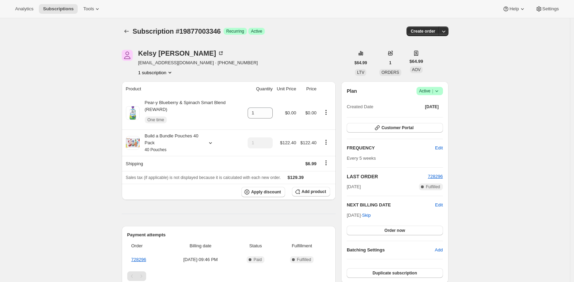
click at [212, 30] on span "Subscription #19877003346" at bounding box center [177, 31] width 88 height 8
copy span "19877003346"
click at [159, 144] on div "Build a Bundle Pouches 40 Pack 40 Pouches" at bounding box center [171, 143] width 62 height 21
click at [143, 142] on div "Build a Bundle Pouches 40 Pack 40 Pouches" at bounding box center [171, 143] width 62 height 21
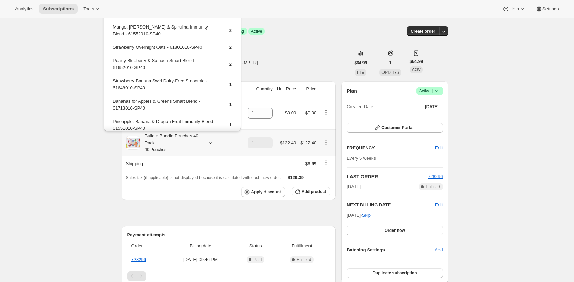
scroll to position [363, 0]
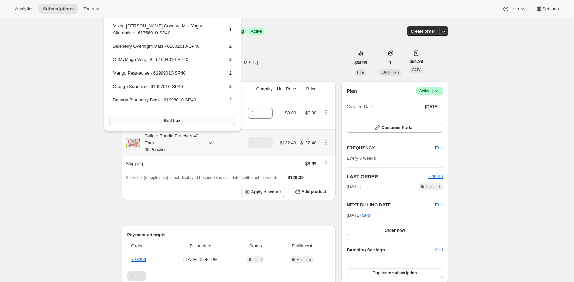
click at [153, 123] on button "Edit box" at bounding box center [172, 121] width 126 height 10
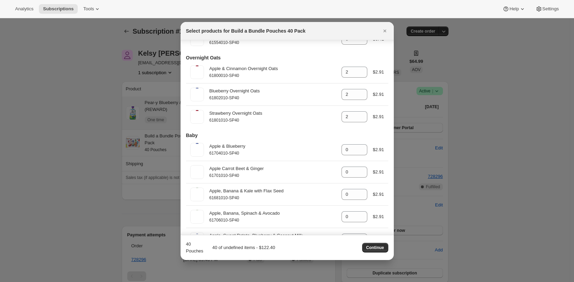
scroll to position [0, 0]
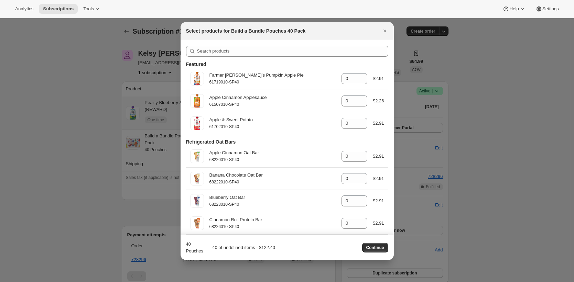
click at [125, 92] on div at bounding box center [287, 141] width 574 height 282
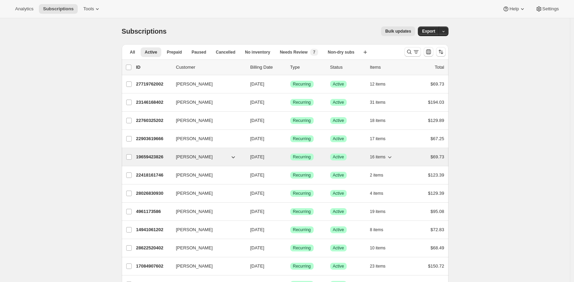
click at [154, 155] on p "19659423826" at bounding box center [153, 157] width 34 height 7
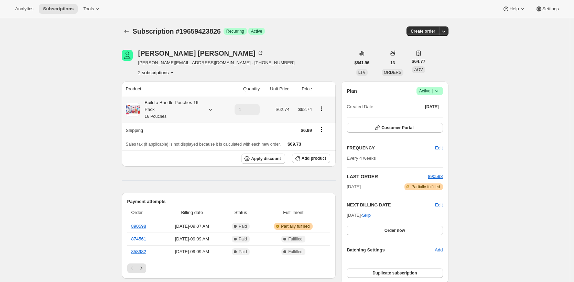
click at [159, 111] on div "Build a Bundle Pouches 16 Pack 16 Pouches" at bounding box center [171, 109] width 62 height 21
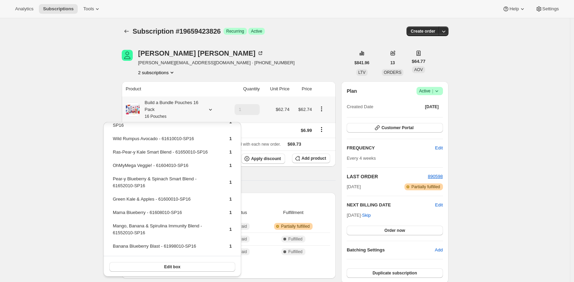
scroll to position [145, 0]
click at [143, 265] on button "Edit box" at bounding box center [172, 266] width 126 height 10
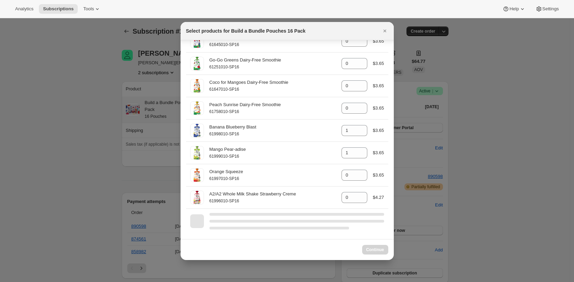
scroll to position [1087, 0]
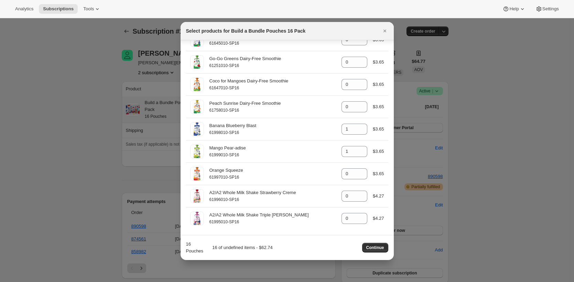
click at [129, 98] on div at bounding box center [287, 141] width 574 height 282
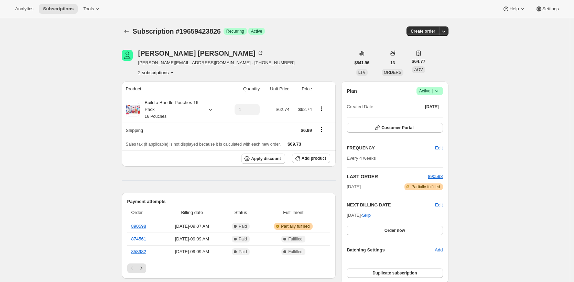
click at [204, 32] on span "Subscription #19659423826" at bounding box center [177, 31] width 88 height 8
copy span "19659423826"
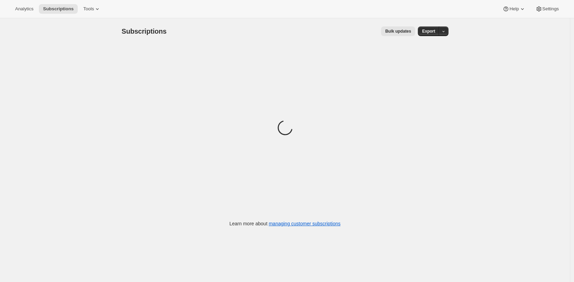
click at [81, 50] on div "Subscriptions. This page is ready Subscriptions Bulk updates More actions Bulk …" at bounding box center [284, 159] width 569 height 282
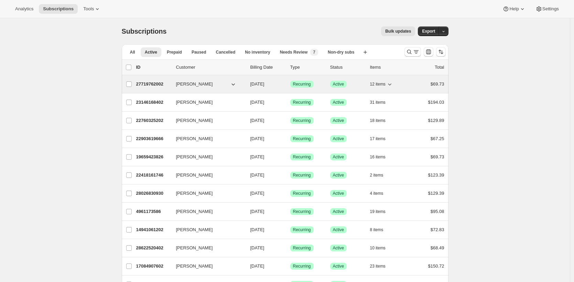
click at [154, 84] on p "27719762002" at bounding box center [153, 84] width 34 height 7
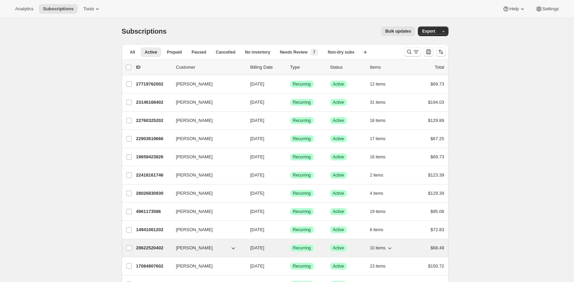
click at [162, 247] on p "28622520402" at bounding box center [153, 248] width 34 height 7
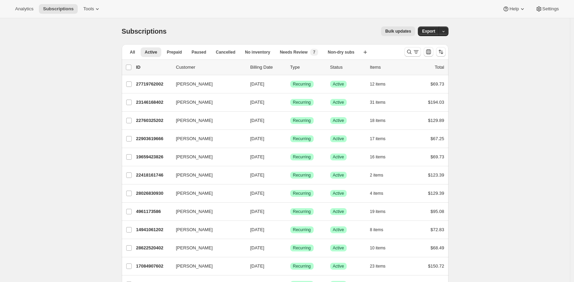
click at [214, 32] on div "Bulk updates" at bounding box center [295, 31] width 240 height 10
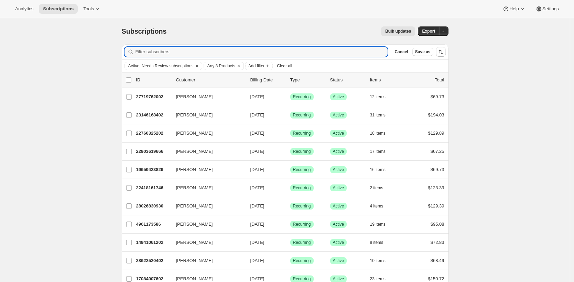
click at [235, 65] on span "Any 8 Products" at bounding box center [221, 65] width 28 height 5
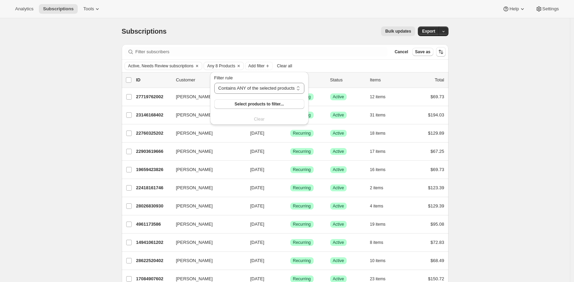
click at [240, 66] on icon "Clear" at bounding box center [238, 66] width 2 height 2
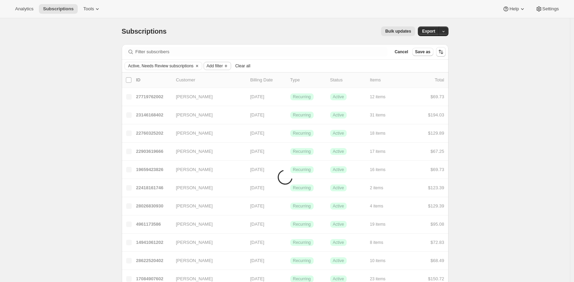
click at [219, 65] on span "Add filter" at bounding box center [215, 65] width 16 height 5
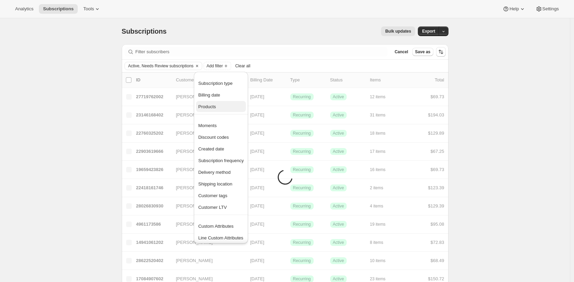
click at [220, 104] on span "Products" at bounding box center [220, 106] width 45 height 7
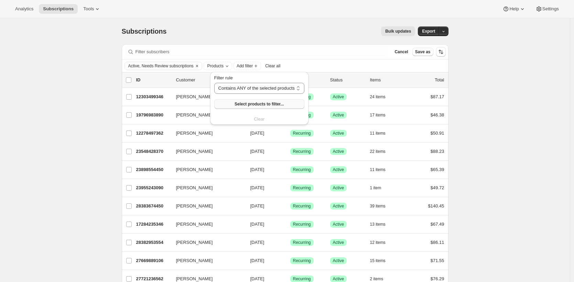
click at [276, 103] on span "Select products to filter..." at bounding box center [258, 103] width 49 height 5
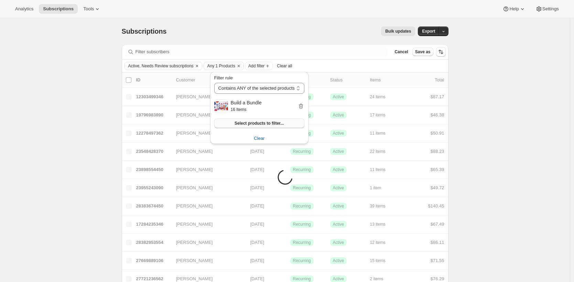
click at [291, 122] on button "Select products to filter..." at bounding box center [259, 124] width 90 height 10
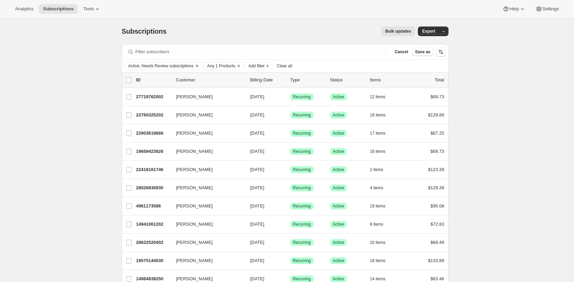
click at [156, 64] on span "Active, Needs Review subscriptions" at bounding box center [160, 65] width 65 height 5
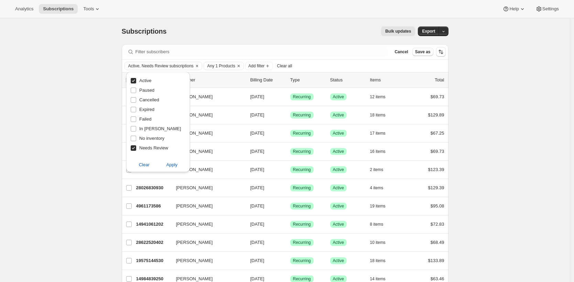
click at [147, 149] on span "Needs Review" at bounding box center [153, 147] width 29 height 5
click at [136, 149] on input "Needs Review" at bounding box center [133, 147] width 5 height 5
checkbox input "false"
click at [170, 165] on span "Apply" at bounding box center [171, 165] width 11 height 7
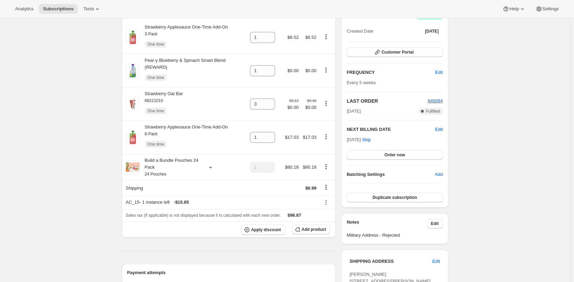
scroll to position [76, 0]
click at [174, 166] on div "Build a Bundle Pouches 24 Pack 24 Pouches" at bounding box center [171, 167] width 62 height 21
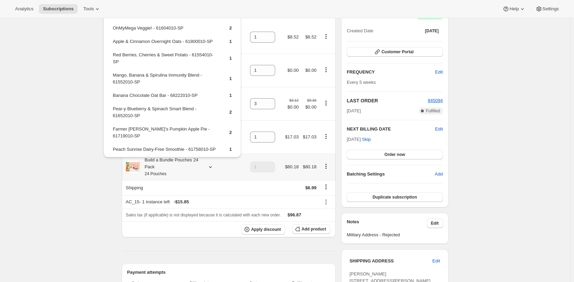
scroll to position [0, 0]
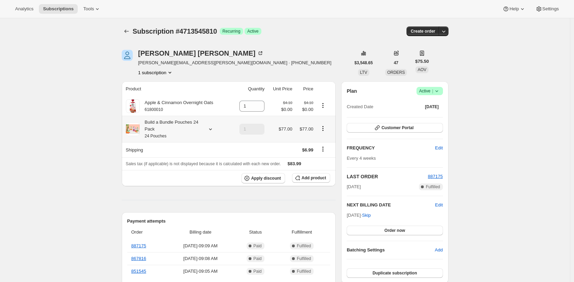
click at [160, 133] on div "Build a Bundle Pouches 24 Pack 24 Pouches" at bounding box center [171, 129] width 62 height 21
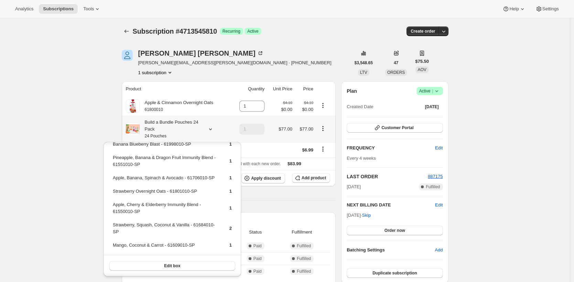
scroll to position [226, 0]
click at [149, 264] on button "Edit box" at bounding box center [172, 266] width 126 height 10
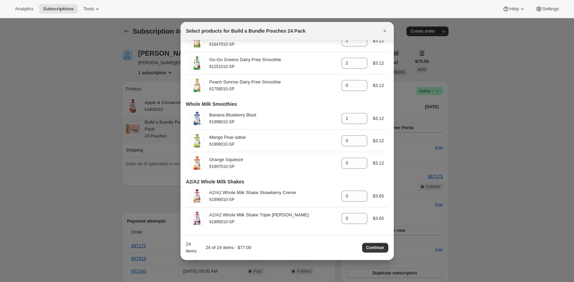
scroll to position [1213, 0]
click at [385, 32] on icon "Close" at bounding box center [384, 30] width 7 height 7
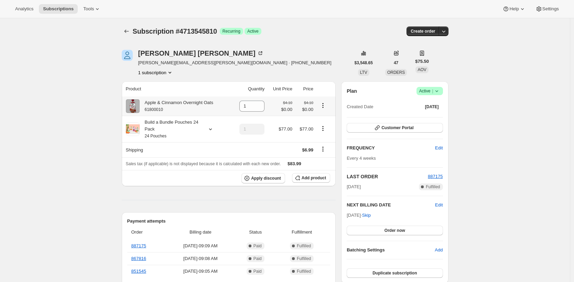
click at [156, 110] on small "61800010" at bounding box center [154, 109] width 18 height 5
copy small "61800010"
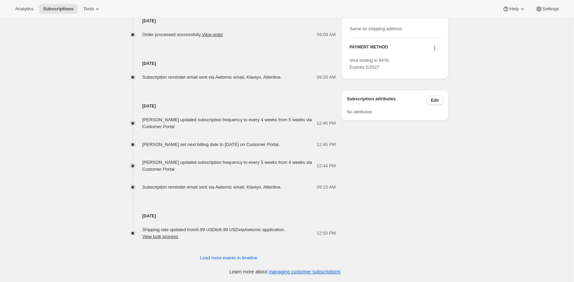
scroll to position [374, 0]
click at [234, 257] on span "Load more events in timeline" at bounding box center [228, 258] width 57 height 7
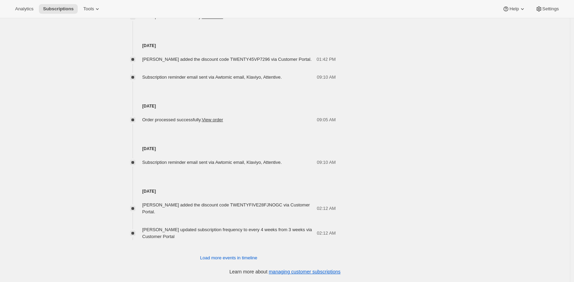
scroll to position [643, 0]
click at [255, 253] on button "Load more events in timeline" at bounding box center [228, 258] width 65 height 11
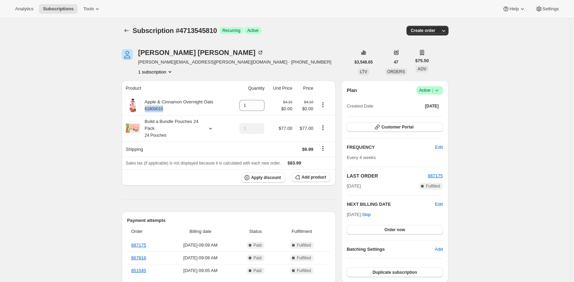
scroll to position [0, 0]
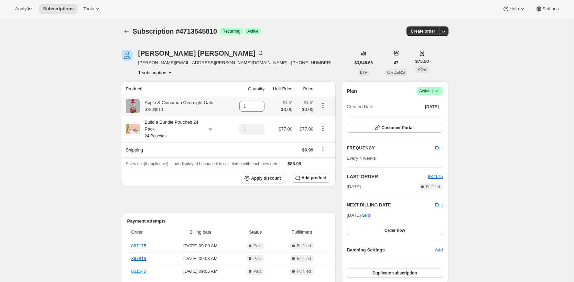
click at [212, 103] on div "Apple & Cinnamon Overnight Oats 61800010" at bounding box center [177, 106] width 74 height 14
drag, startPoint x: 212, startPoint y: 103, endPoint x: 154, endPoint y: 103, distance: 58.1
click at [154, 103] on div "Apple & Cinnamon Overnight Oats 61800010" at bounding box center [177, 106] width 74 height 14
copy div "Apple & Cinnamon Overnight Oats"
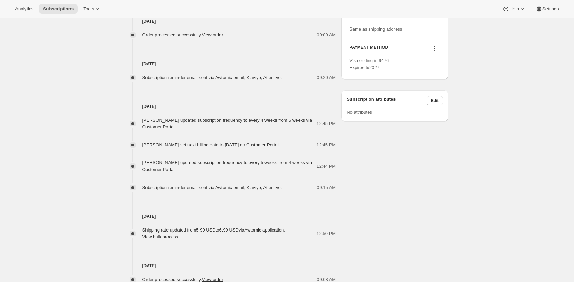
scroll to position [888, 0]
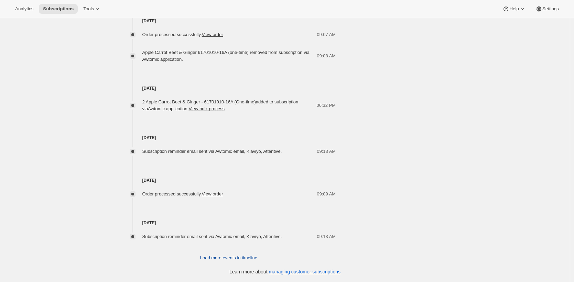
click at [229, 258] on span "Load more events in timeline" at bounding box center [228, 258] width 57 height 7
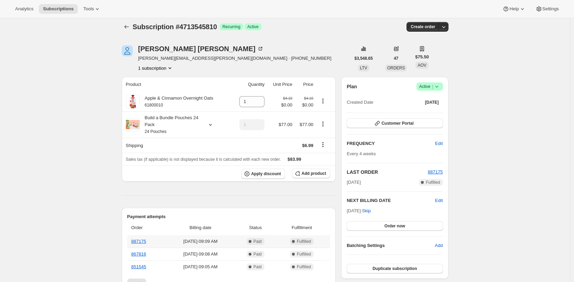
scroll to position [1231, 0]
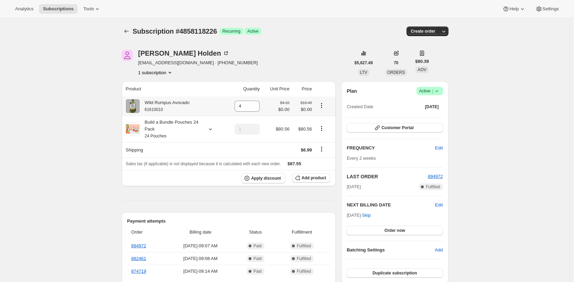
click at [161, 103] on div "Wild Rumpus Avocado 61610010" at bounding box center [165, 106] width 50 height 14
click at [153, 102] on div "Wild Rumpus Avocado 61610010" at bounding box center [165, 106] width 50 height 14
click at [206, 32] on span "Subscription #4858118226" at bounding box center [175, 31] width 84 height 8
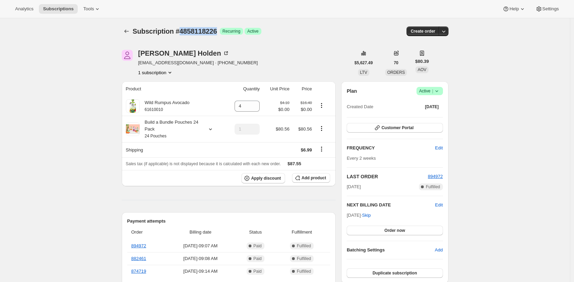
copy span "4858118226"
click at [160, 109] on small "61610010" at bounding box center [154, 109] width 18 height 5
copy small "61610010"
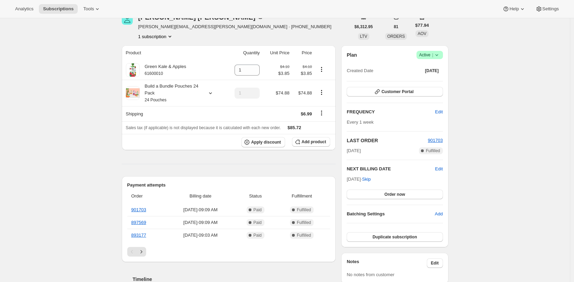
scroll to position [23, 0]
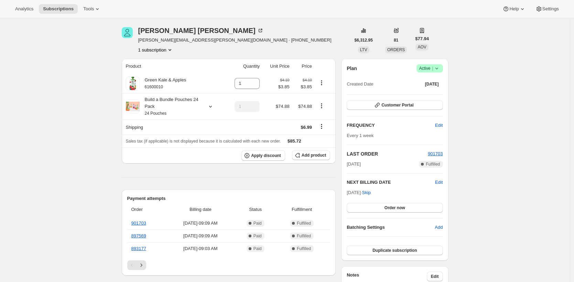
click at [101, 141] on div "Subscription #12400099410. This page is ready Subscription #12400099410 Success…" at bounding box center [284, 274] width 569 height 556
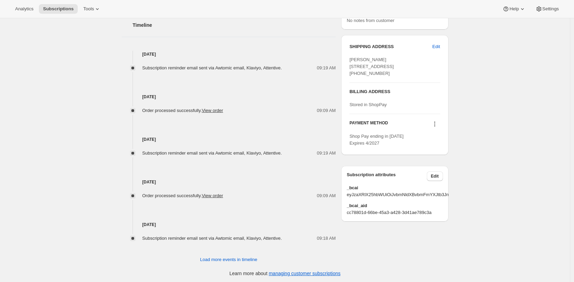
scroll to position [292, 0]
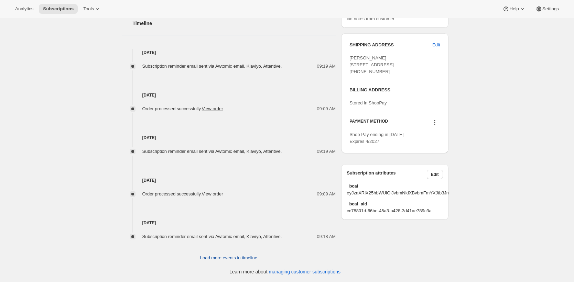
click at [232, 257] on span "Load more events in timeline" at bounding box center [228, 258] width 57 height 7
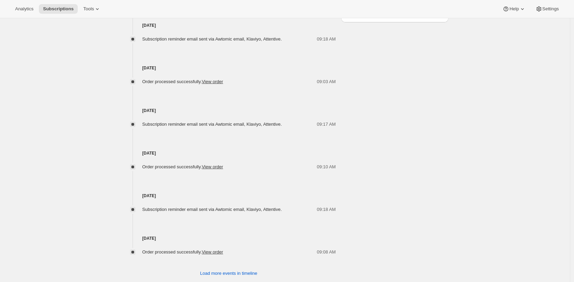
scroll to position [506, 0]
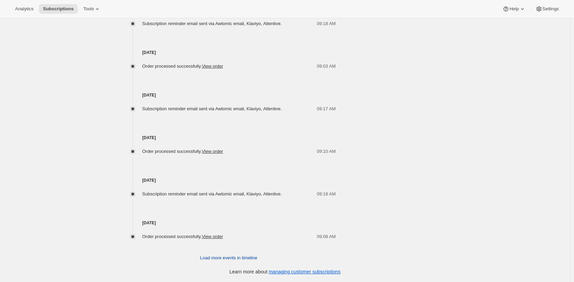
click at [236, 258] on span "Load more events in timeline" at bounding box center [228, 258] width 57 height 7
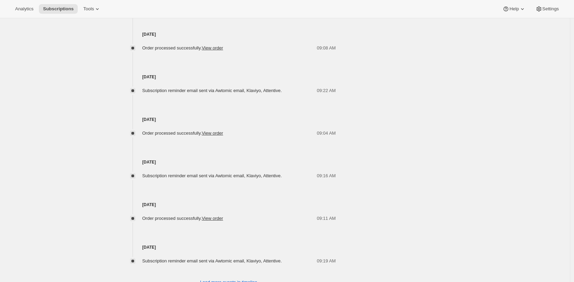
scroll to position [719, 0]
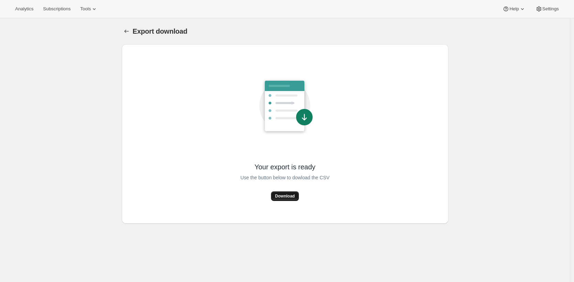
click at [290, 192] on button "Download" at bounding box center [285, 196] width 28 height 10
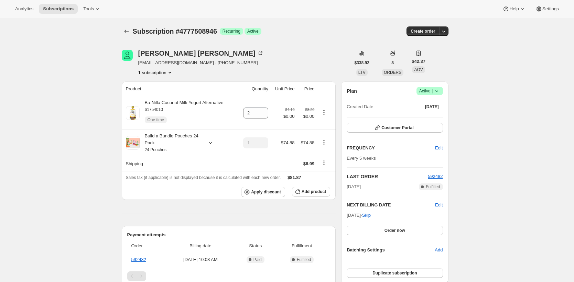
click at [205, 29] on span "Subscription #4777508946" at bounding box center [175, 31] width 84 height 8
copy span "4777508946"
click at [158, 111] on small "61754010" at bounding box center [154, 109] width 18 height 5
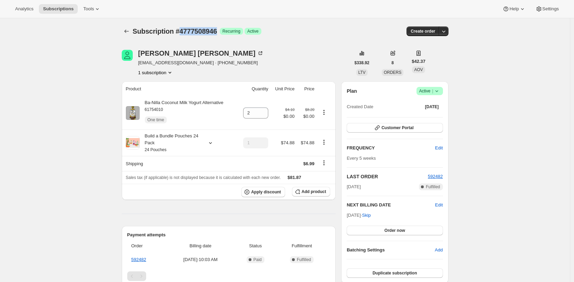
click at [158, 111] on small "61754010" at bounding box center [154, 109] width 18 height 5
copy small "61754010"
click at [198, 30] on span "Subscription #4777508946" at bounding box center [175, 31] width 84 height 8
copy span "4777508946"
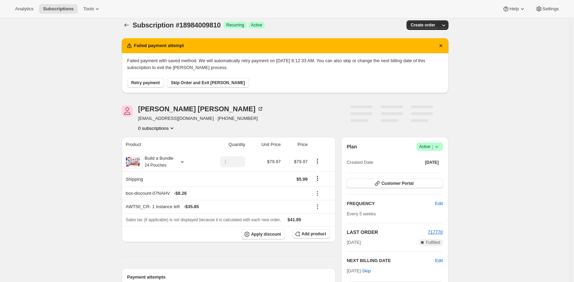
scroll to position [7, 0]
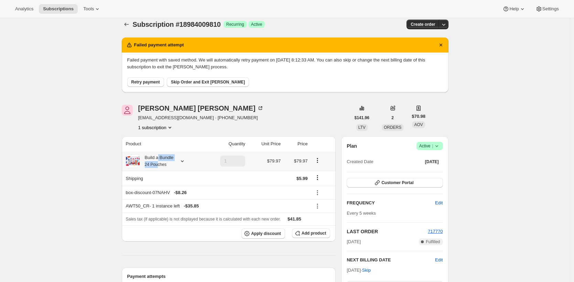
click at [159, 161] on div "Build a Bundle 24 Pouches" at bounding box center [157, 161] width 34 height 14
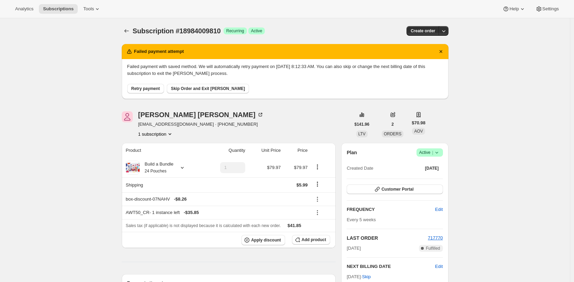
scroll to position [0, 0]
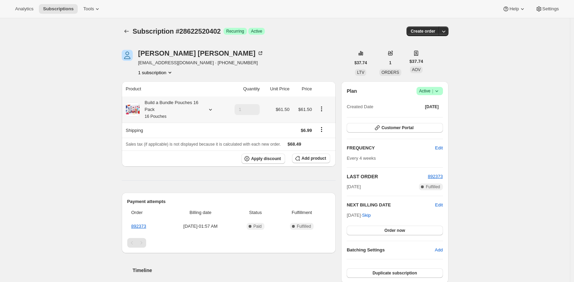
click at [187, 108] on div "Build a Bundle Pouches 16 Pack 16 Pouches" at bounding box center [171, 109] width 62 height 21
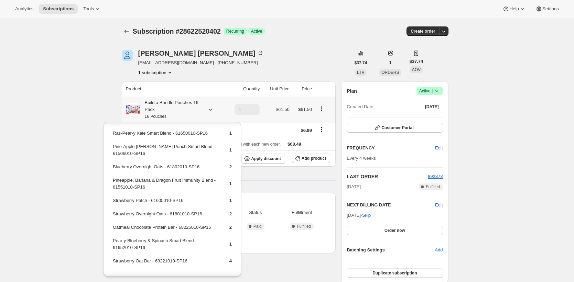
scroll to position [44, 0]
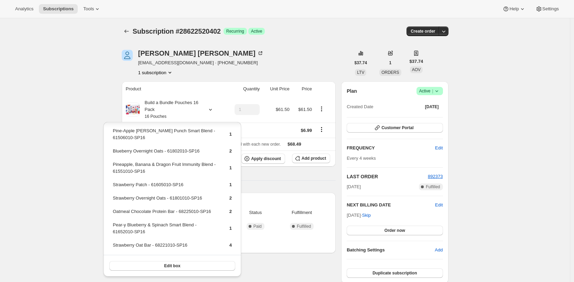
click at [109, 98] on div "Subscription #28622520402. This page is ready Subscription #28622520402 Success…" at bounding box center [284, 266] width 569 height 497
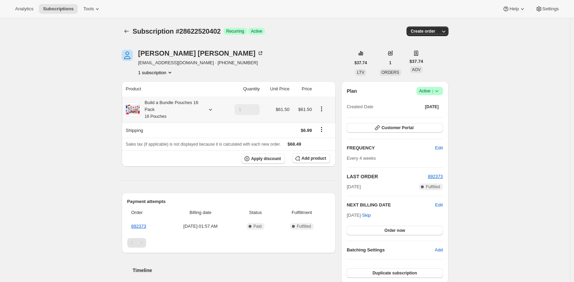
click at [167, 110] on div "Build a Bundle Pouches 16 Pack 16 Pouches" at bounding box center [171, 109] width 62 height 21
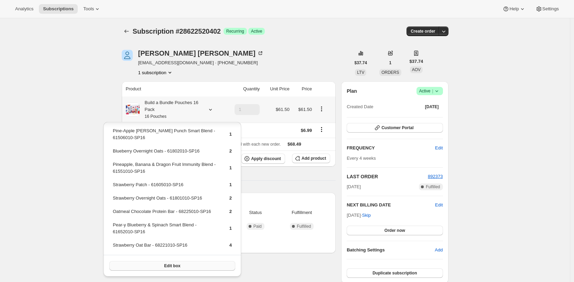
click at [182, 267] on button "Edit box" at bounding box center [172, 266] width 126 height 10
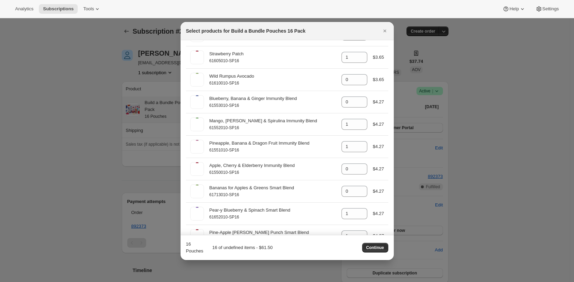
scroll to position [0, 0]
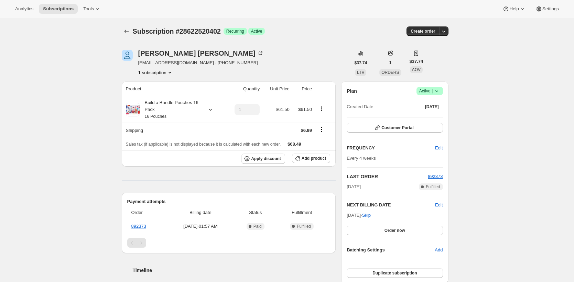
click at [98, 164] on div "Subscription #28622520402. This page is ready Subscription #28622520402 Success…" at bounding box center [284, 266] width 569 height 497
click at [173, 104] on div "Build a Bundle Pouches 16 Pack 16 Pouches" at bounding box center [171, 109] width 62 height 21
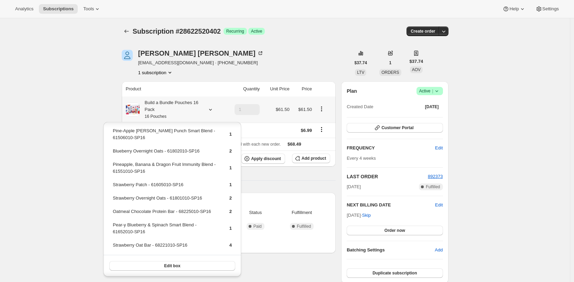
scroll to position [44, 0]
click at [174, 266] on span "Edit box" at bounding box center [172, 265] width 16 height 5
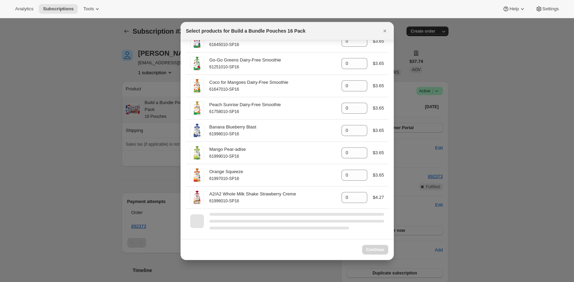
scroll to position [1087, 0]
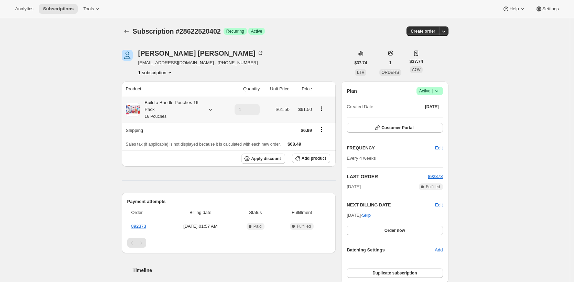
click at [178, 110] on div "Build a Bundle Pouches 16 Pack 16 Pouches" at bounding box center [171, 109] width 62 height 21
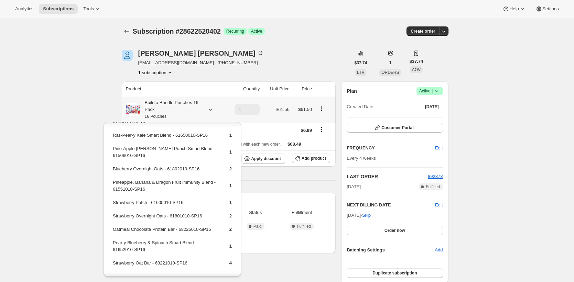
scroll to position [44, 0]
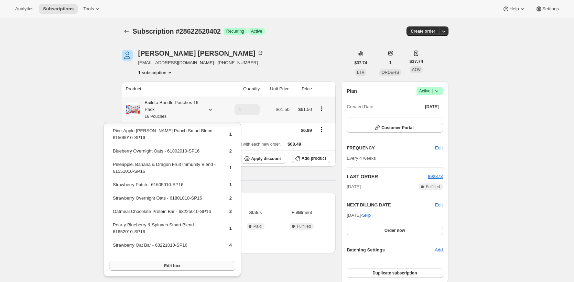
click at [191, 268] on button "Edit box" at bounding box center [172, 266] width 126 height 10
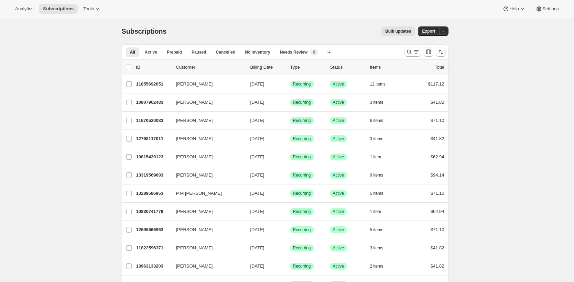
click at [272, 27] on div "Bulk updates" at bounding box center [295, 31] width 240 height 10
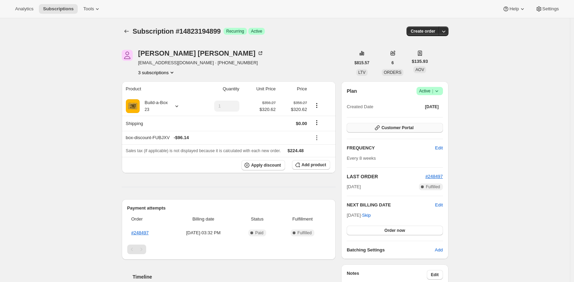
click at [385, 129] on span "Customer Portal" at bounding box center [397, 127] width 32 height 5
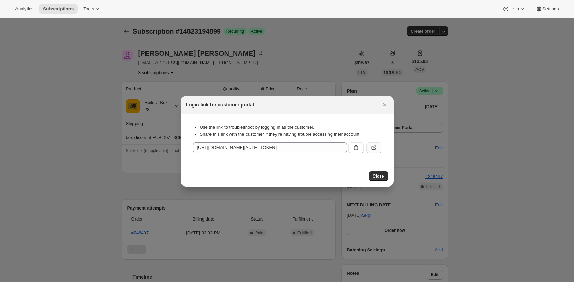
click at [372, 146] on icon ":r1f:" at bounding box center [373, 147] width 7 height 7
click at [358, 149] on icon ":r1f:" at bounding box center [355, 147] width 7 height 7
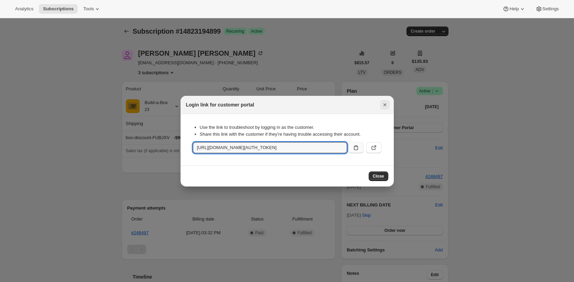
click at [382, 105] on icon "Close" at bounding box center [384, 104] width 7 height 7
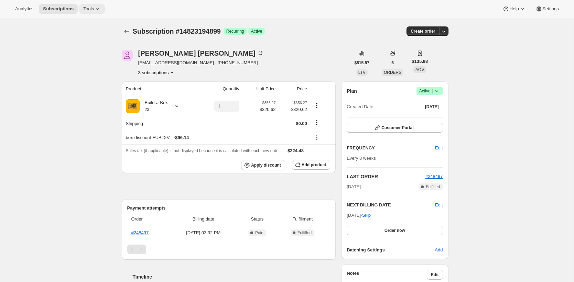
click at [86, 8] on span "Tools" at bounding box center [88, 8] width 11 height 5
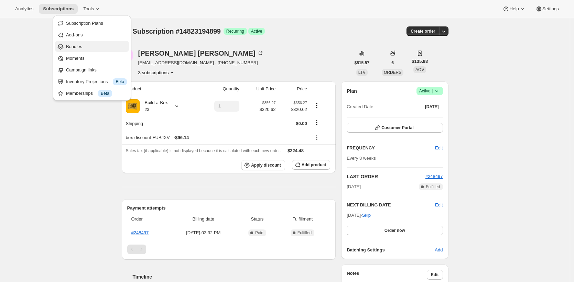
click at [91, 45] on span "Bundles" at bounding box center [96, 46] width 61 height 7
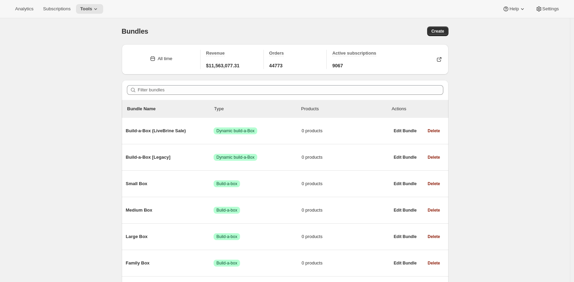
click at [96, 117] on div "Bundles. This page is ready Bundles Create All time Revenue $11,563,077.31 Orde…" at bounding box center [284, 186] width 569 height 337
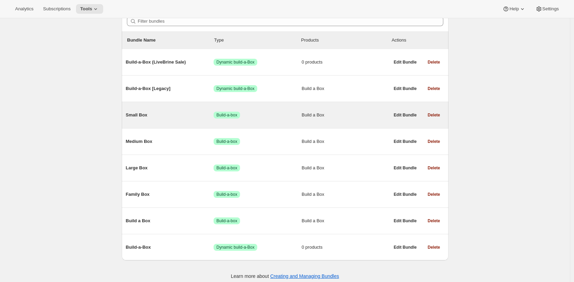
scroll to position [76, 0]
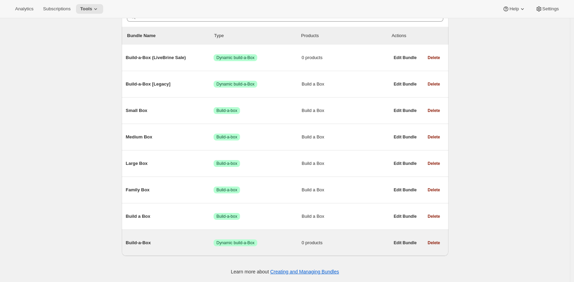
click at [166, 240] on span "Build-a-Box" at bounding box center [170, 243] width 88 height 7
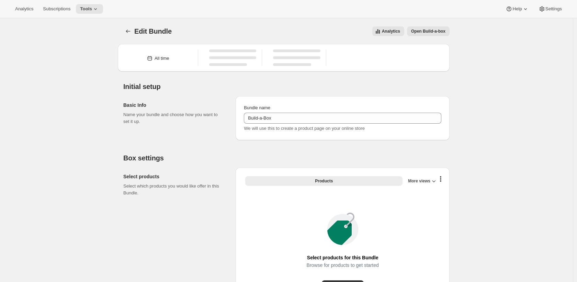
type input "Build-a-Box"
checkbox input "true"
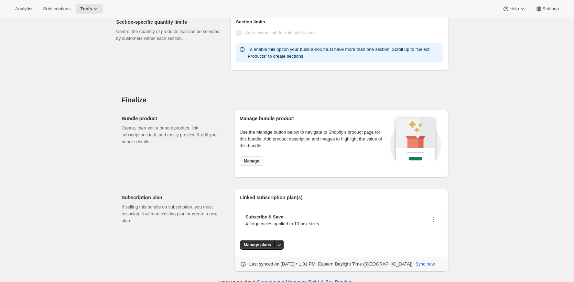
scroll to position [2671, 0]
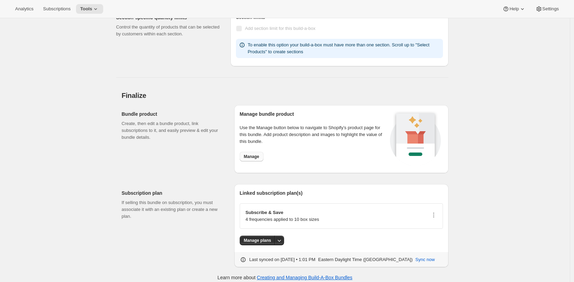
click at [259, 157] on span "Manage" at bounding box center [251, 156] width 15 height 5
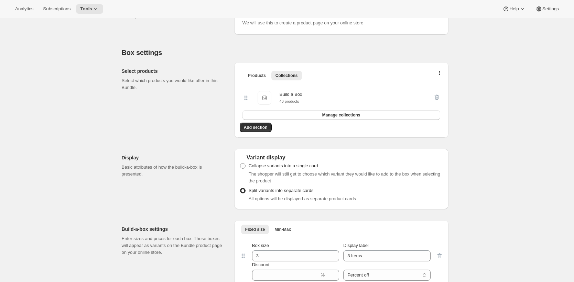
scroll to position [115, 0]
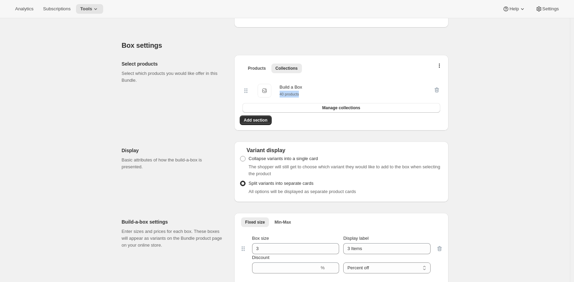
drag, startPoint x: 306, startPoint y: 95, endPoint x: 280, endPoint y: 96, distance: 25.8
click at [280, 96] on div "Build a Box Build a Box 40 products" at bounding box center [337, 91] width 191 height 14
copy small "40 products"
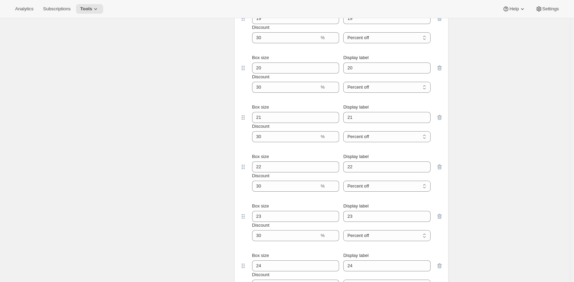
scroll to position [841, 0]
click at [337, 233] on icon at bounding box center [333, 233] width 7 height 7
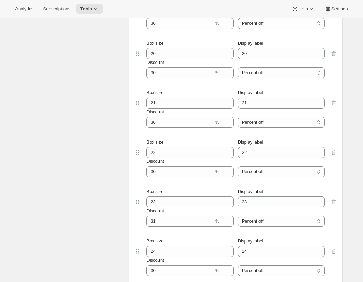
scroll to position [867, 0]
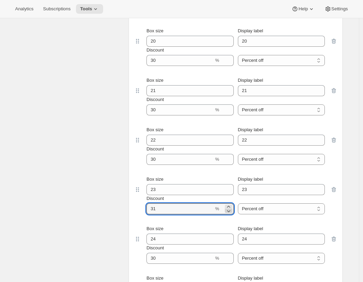
click at [231, 212] on icon at bounding box center [228, 211] width 7 height 7
type input "30"
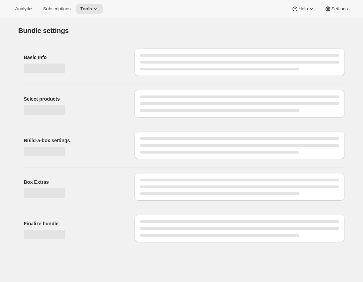
scroll to position [0, 0]
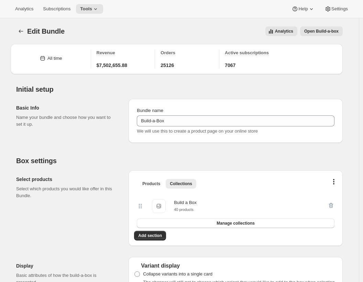
click at [300, 86] on h2 "Initial setup" at bounding box center [179, 89] width 326 height 8
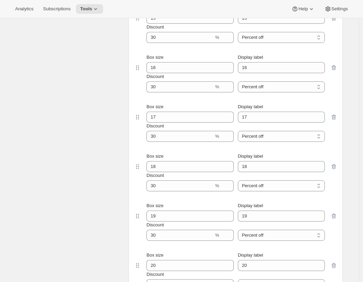
scroll to position [810, 0]
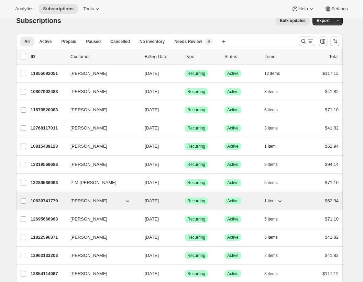
scroll to position [9, 0]
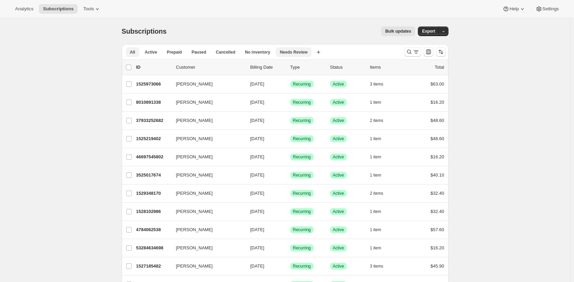
click at [298, 52] on span "Needs Review" at bounding box center [294, 51] width 28 height 5
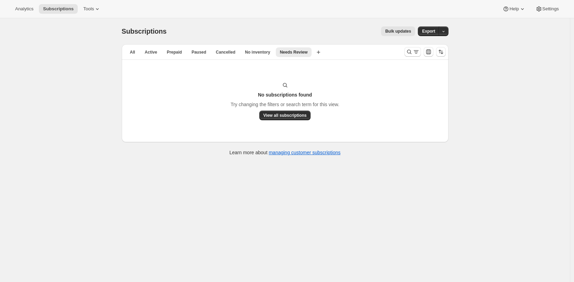
click at [264, 34] on div "Bulk updates" at bounding box center [295, 31] width 240 height 10
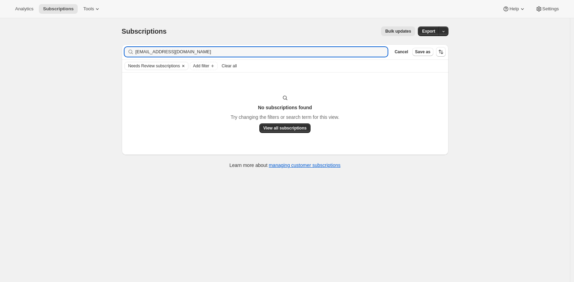
type input "[EMAIL_ADDRESS][DOMAIN_NAME]"
click at [186, 66] on icon "Clear" at bounding box center [182, 65] width 5 height 5
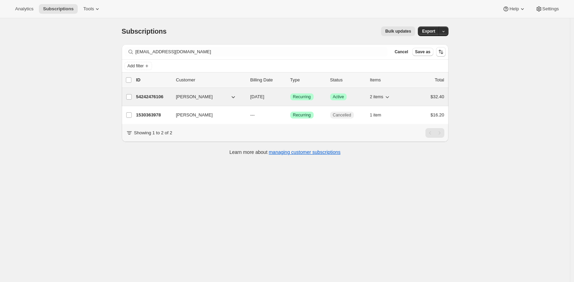
click at [151, 98] on p "54242476106" at bounding box center [153, 96] width 34 height 7
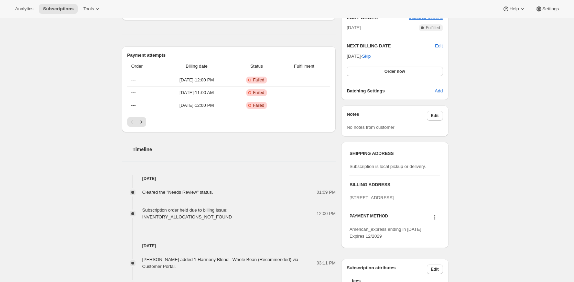
scroll to position [165, 0]
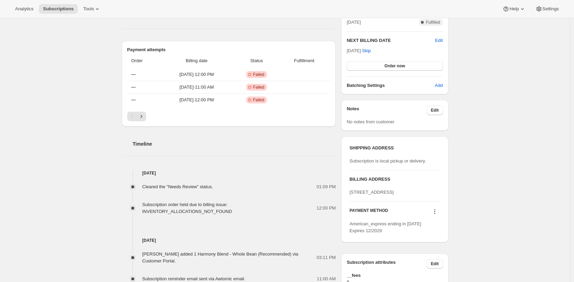
click at [222, 213] on span "Subscription order held due to billing issue: INVENTORY_ALLOCATIONS_NOT_FOUND" at bounding box center [187, 208] width 90 height 12
copy span "INVENTORY_ALLOCATIONS_NOT_FOUND"
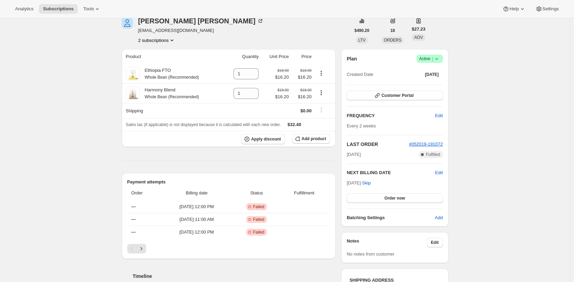
scroll to position [22, 0]
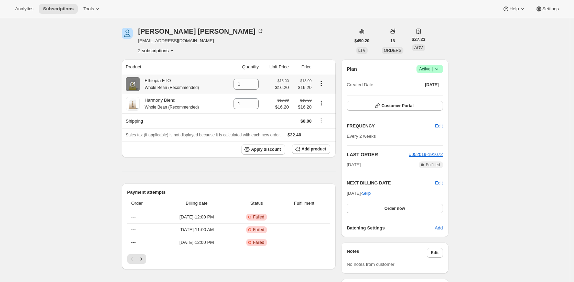
click at [136, 84] on icon at bounding box center [132, 84] width 7 height 7
click at [138, 103] on span at bounding box center [133, 104] width 14 height 14
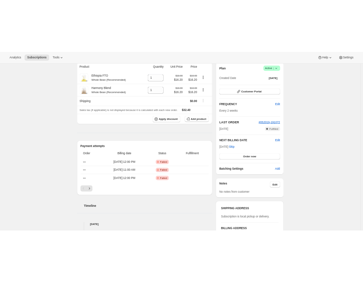
scroll to position [238, 0]
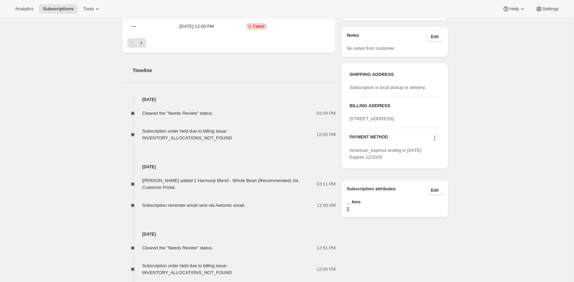
click at [456, 103] on div "Subscription #54242476106. This page is ready Subscription #54242476106 Success…" at bounding box center [284, 81] width 343 height 602
